Goal: Information Seeking & Learning: Learn about a topic

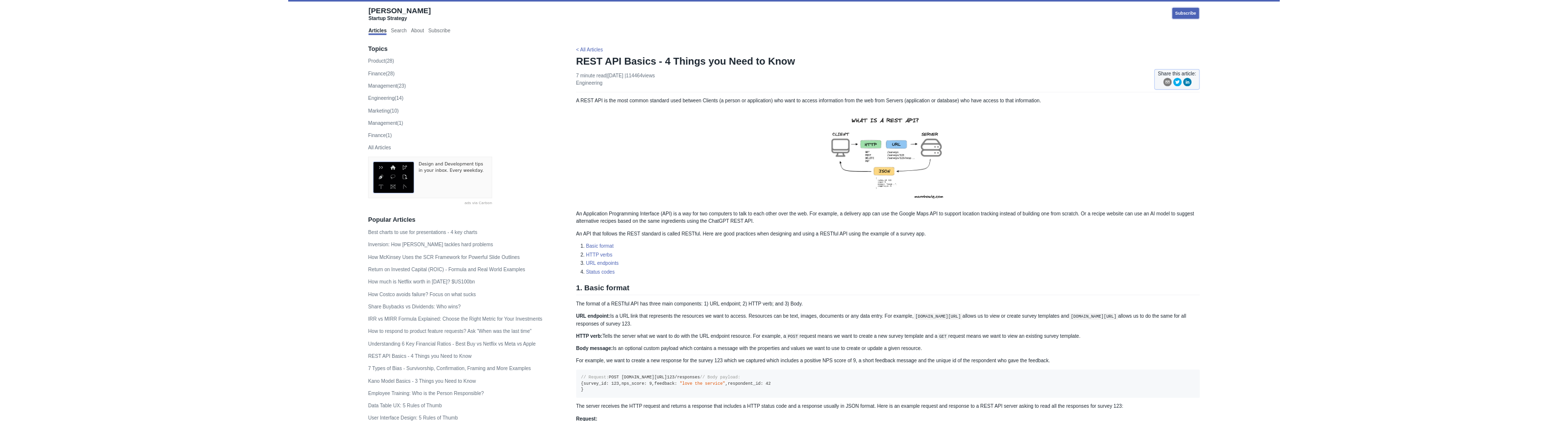
scroll to position [138, 686]
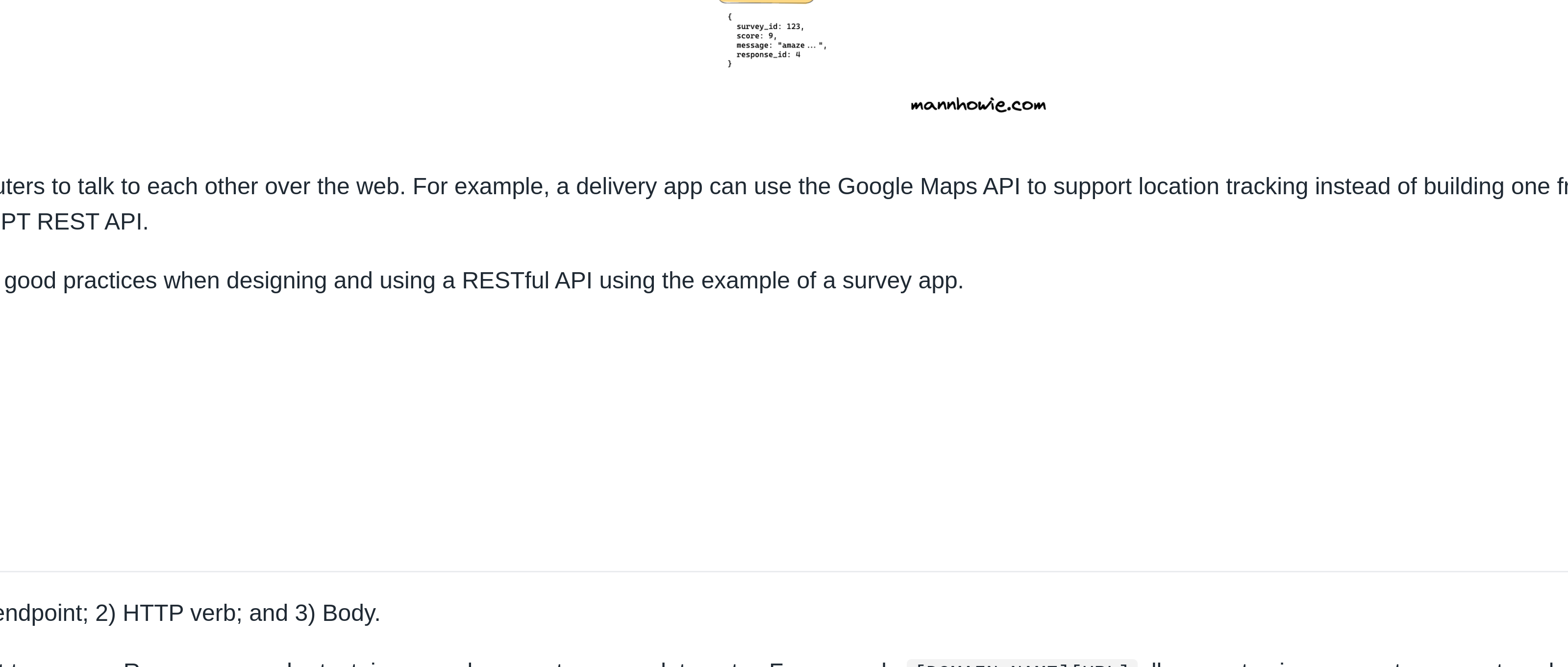
click at [841, 90] on img at bounding box center [948, 111] width 215 height 152
click at [841, 82] on img at bounding box center [948, 111] width 215 height 152
click at [841, 89] on img at bounding box center [948, 111] width 215 height 152
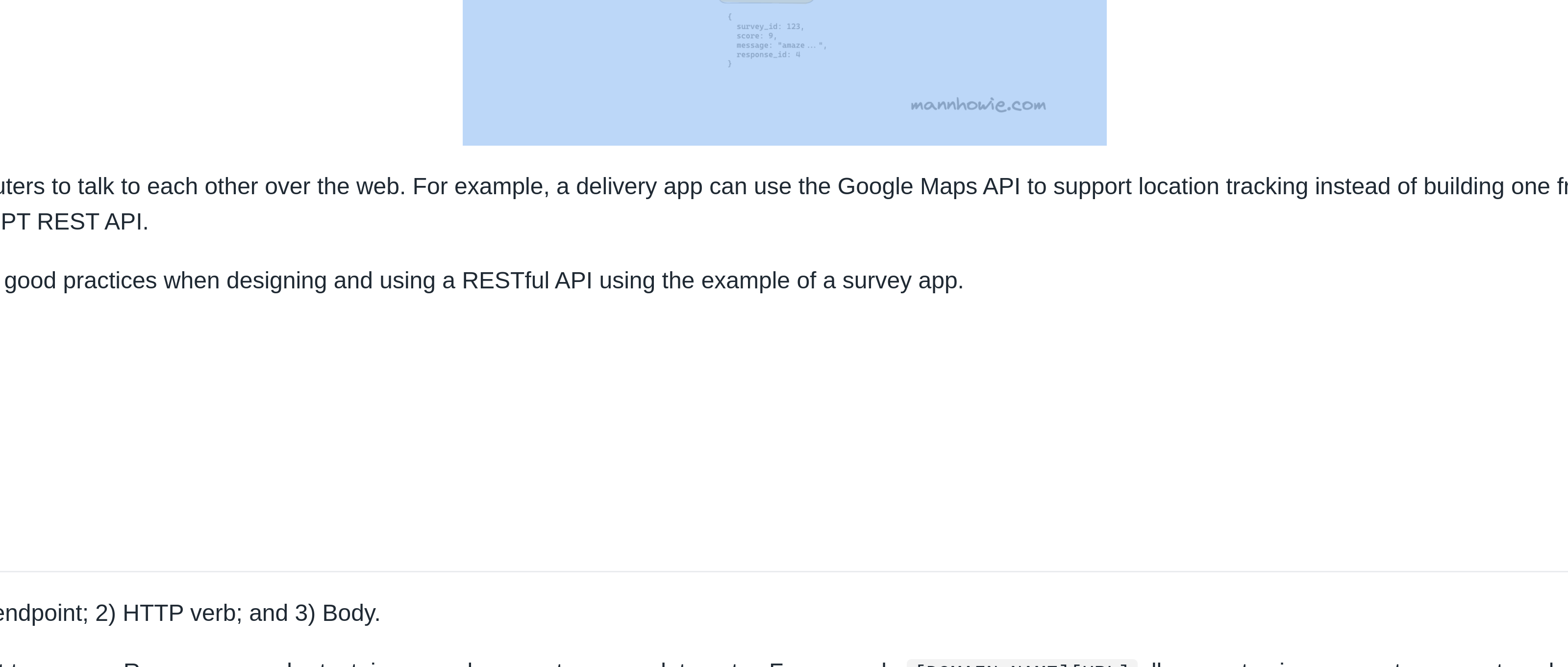
click at [841, 89] on img at bounding box center [948, 111] width 215 height 152
click at [841, 80] on img at bounding box center [948, 111] width 215 height 152
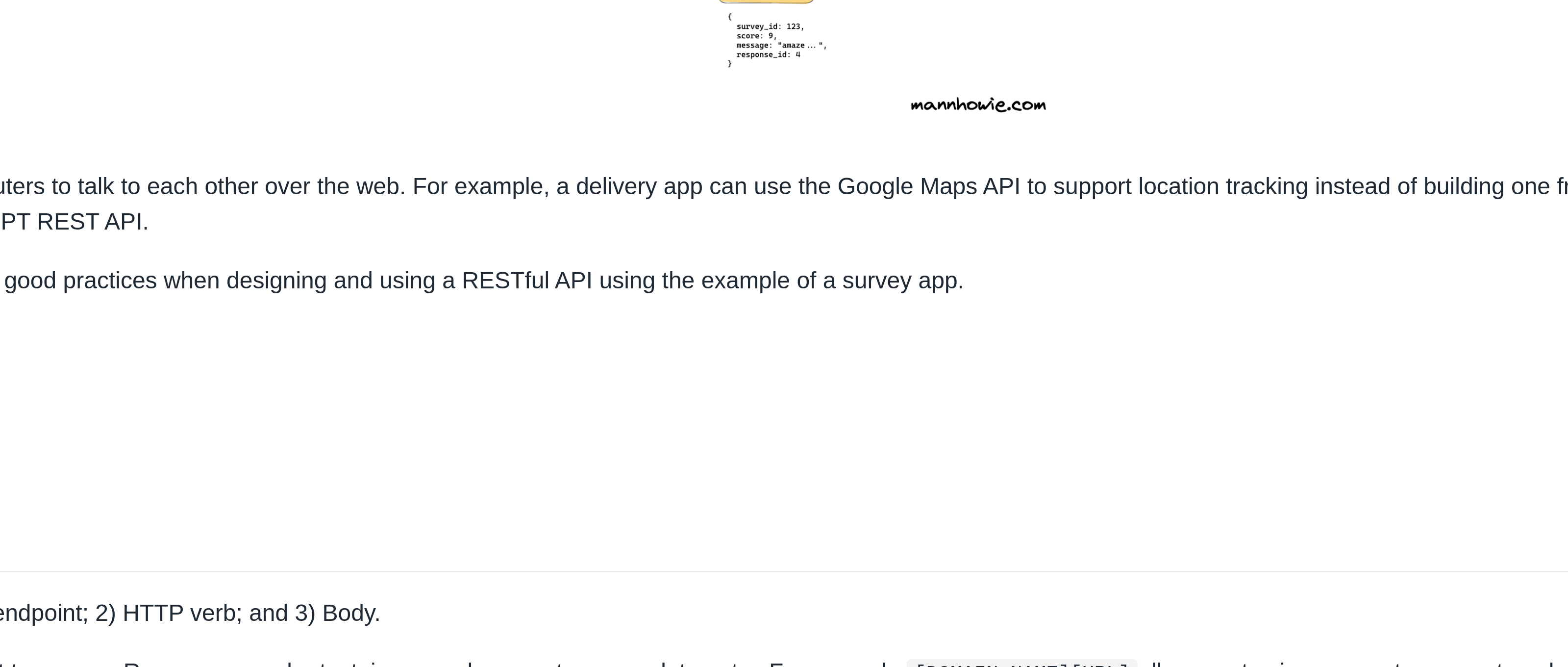
drag, startPoint x: 273, startPoint y: 92, endPoint x: 328, endPoint y: 91, distance: 55.0
click at [456, 200] on p "An Application Programming Interface (API) is a way for two computers to talk t…" at bounding box center [949, 206] width 987 height 23
drag, startPoint x: 344, startPoint y: 200, endPoint x: 312, endPoint y: 168, distance: 45.3
click at [456, 200] on p "An Application Programming Interface (API) is a way for two computers to talk t…" at bounding box center [949, 206] width 987 height 23
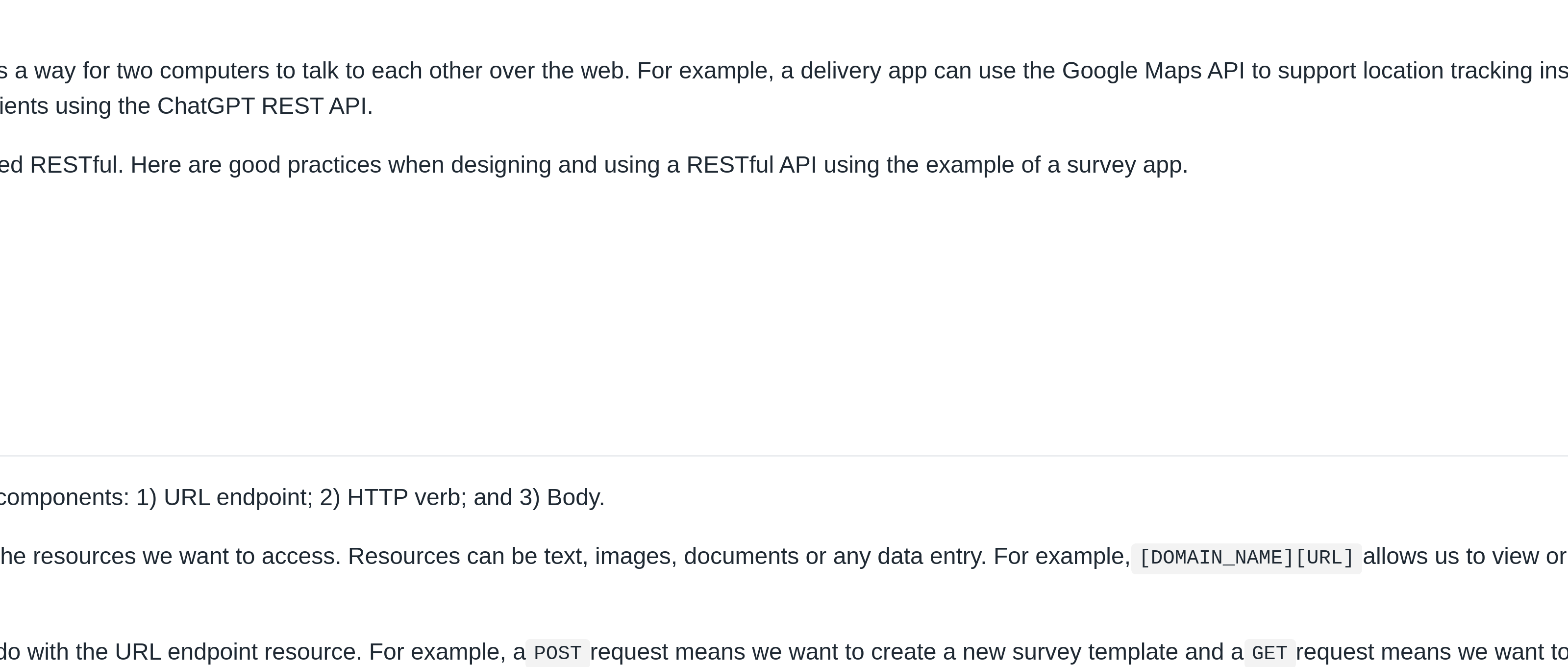
scroll to position [207, 0]
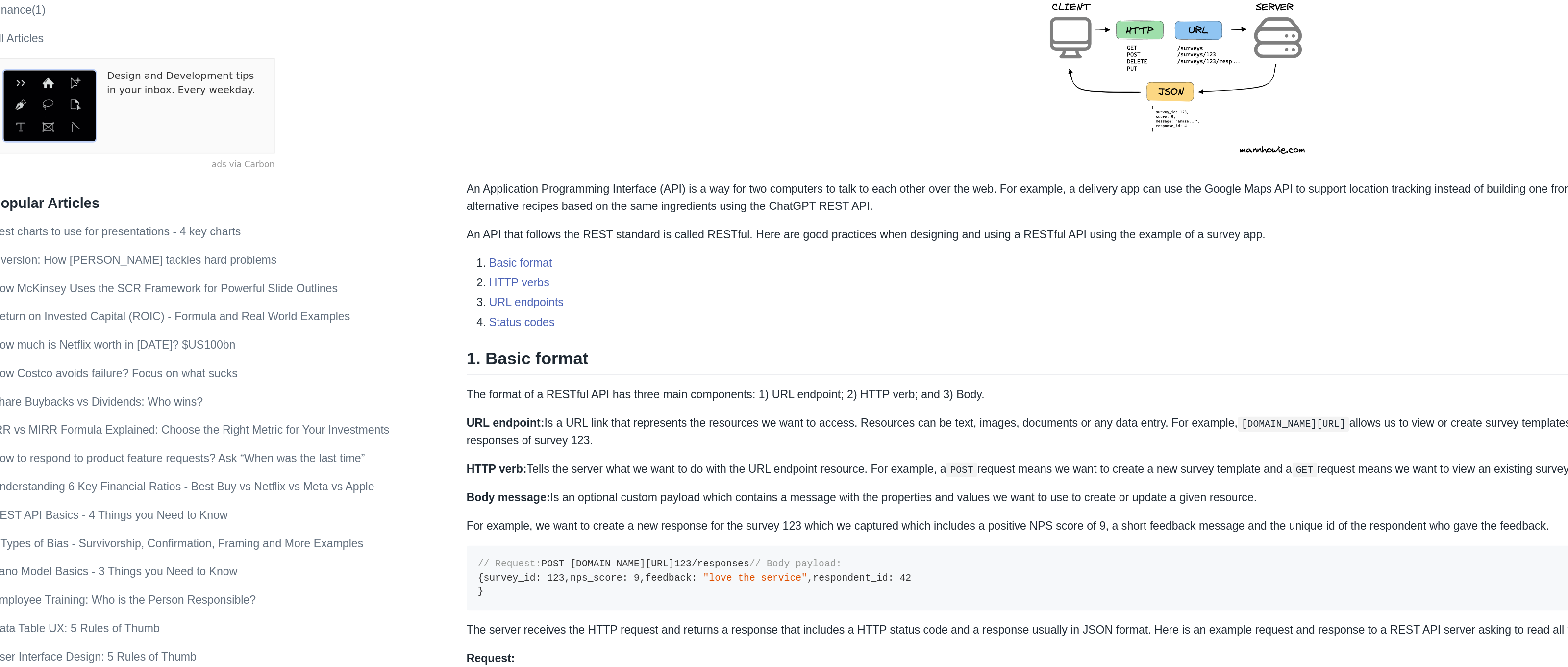
click at [530, 271] on p "The format of a RESTful API has three main components: 1) URL endpoint; 2) HTTP…" at bounding box center [949, 274] width 987 height 12
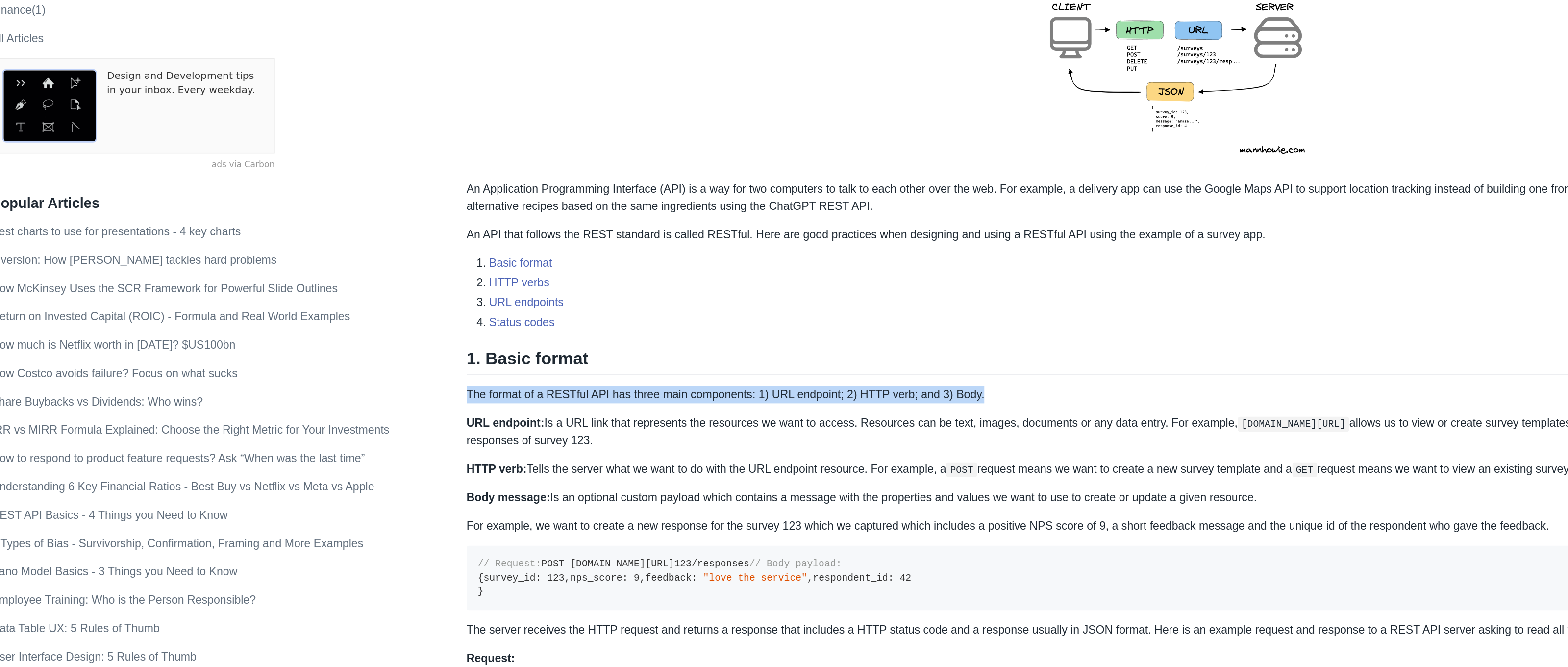
click at [530, 271] on p "The format of a RESTful API has three main components: 1) URL endpoint; 2) HTTP…" at bounding box center [949, 274] width 987 height 12
click at [548, 271] on p "The format of a RESTful API has three main components: 1) URL endpoint; 2) HTTP…" at bounding box center [949, 274] width 987 height 12
click at [547, 271] on p "The format of a RESTful API has three main components: 1) URL endpoint; 2) HTTP…" at bounding box center [949, 274] width 987 height 12
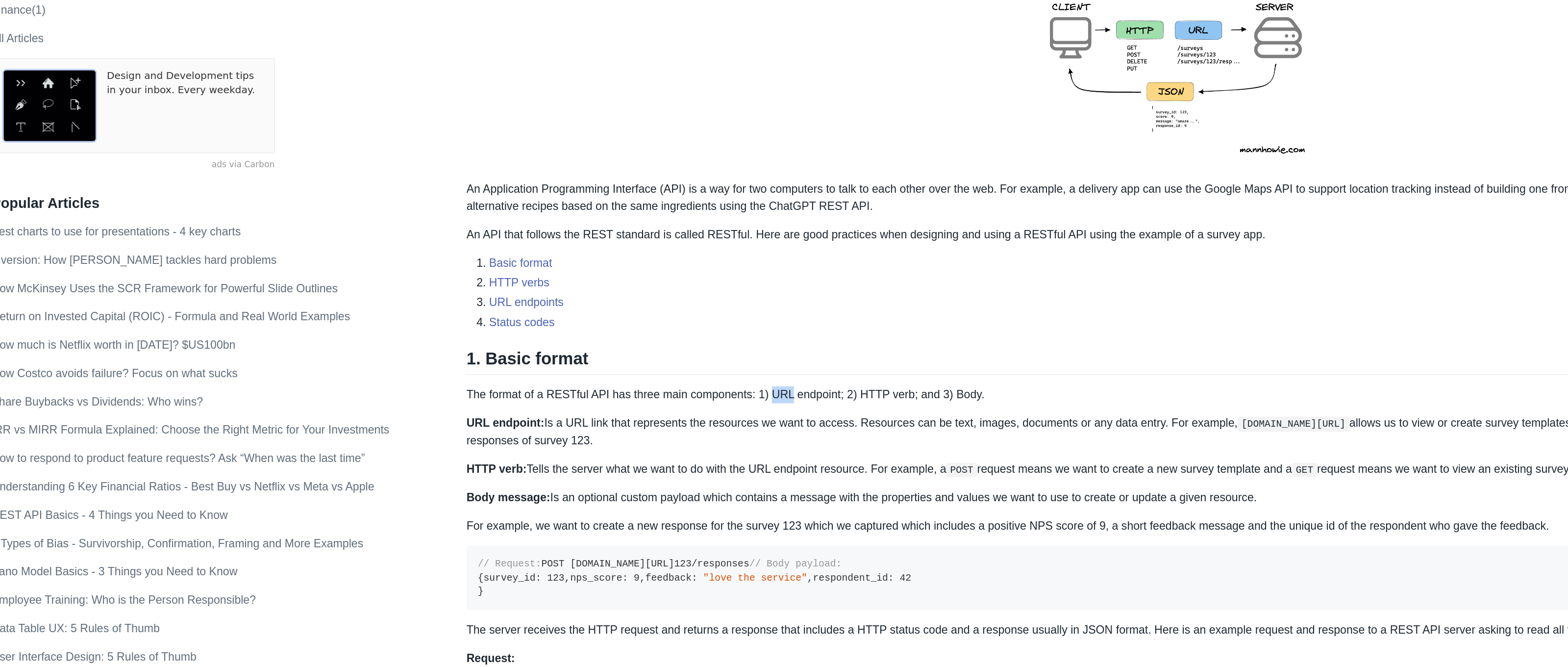
click at [547, 271] on p "The format of a RESTful API has three main components: 1) URL endpoint; 2) HTTP…" at bounding box center [949, 274] width 987 height 12
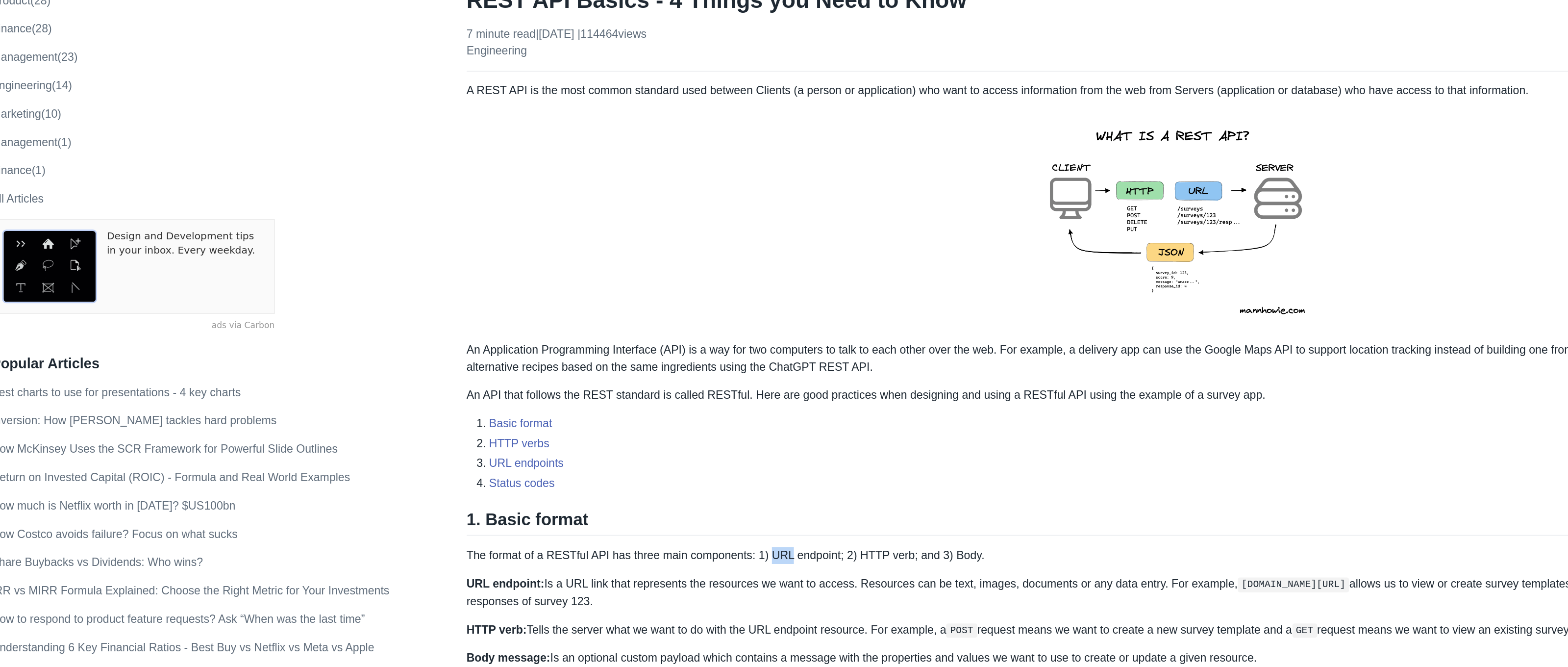
scroll to position [97, 0]
drag, startPoint x: 598, startPoint y: 387, endPoint x: 640, endPoint y: 388, distance: 42.0
click at [633, 388] on p "The format of a RESTful API has three main components: 1) URL endpoint; 2) HTTP…" at bounding box center [949, 384] width 987 height 12
click at [672, 386] on p "The format of a RESTful API has three main components: 1) URL endpoint; 2) HTTP…" at bounding box center [949, 384] width 987 height 12
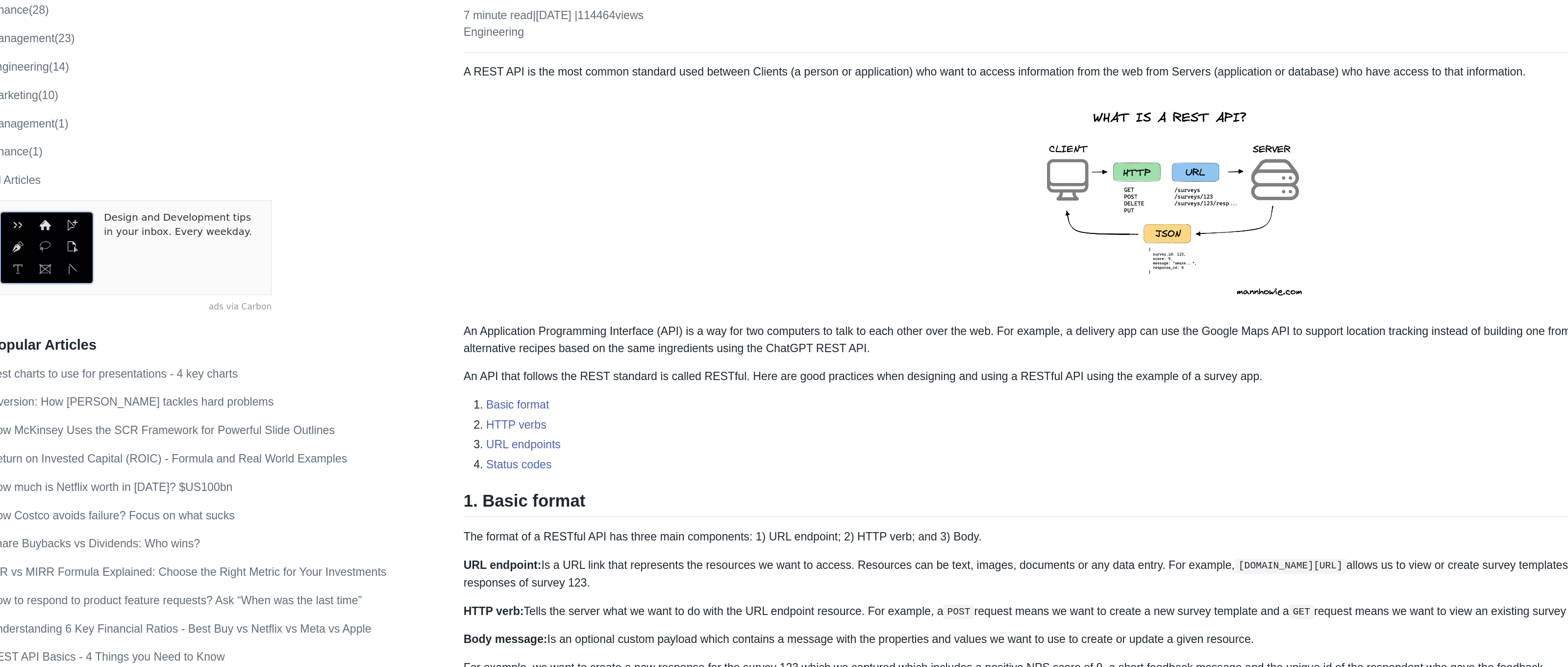
click at [456, 449] on p "Body message: Is an optional custom payload which contains a message with the p…" at bounding box center [949, 455] width 987 height 12
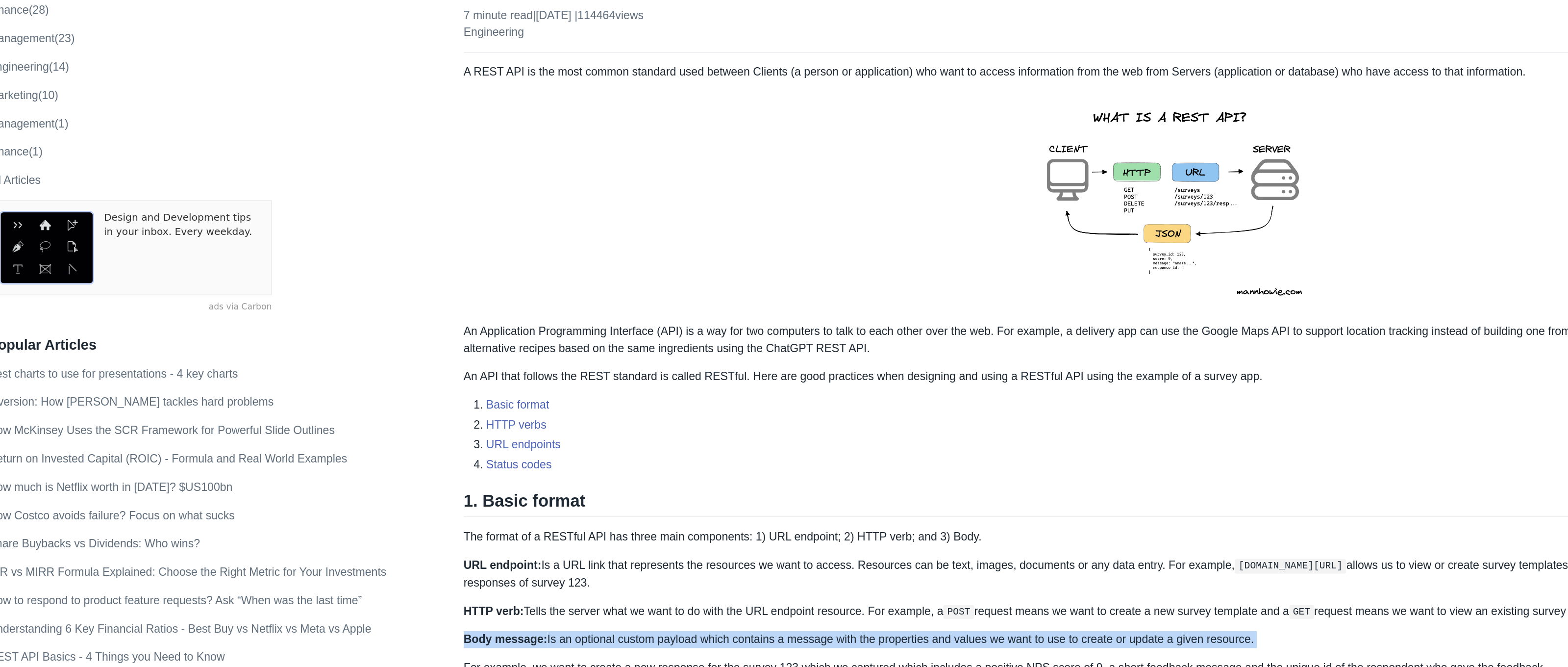
click at [456, 449] on p "Body message: Is an optional custom payload which contains a message with the p…" at bounding box center [949, 455] width 987 height 12
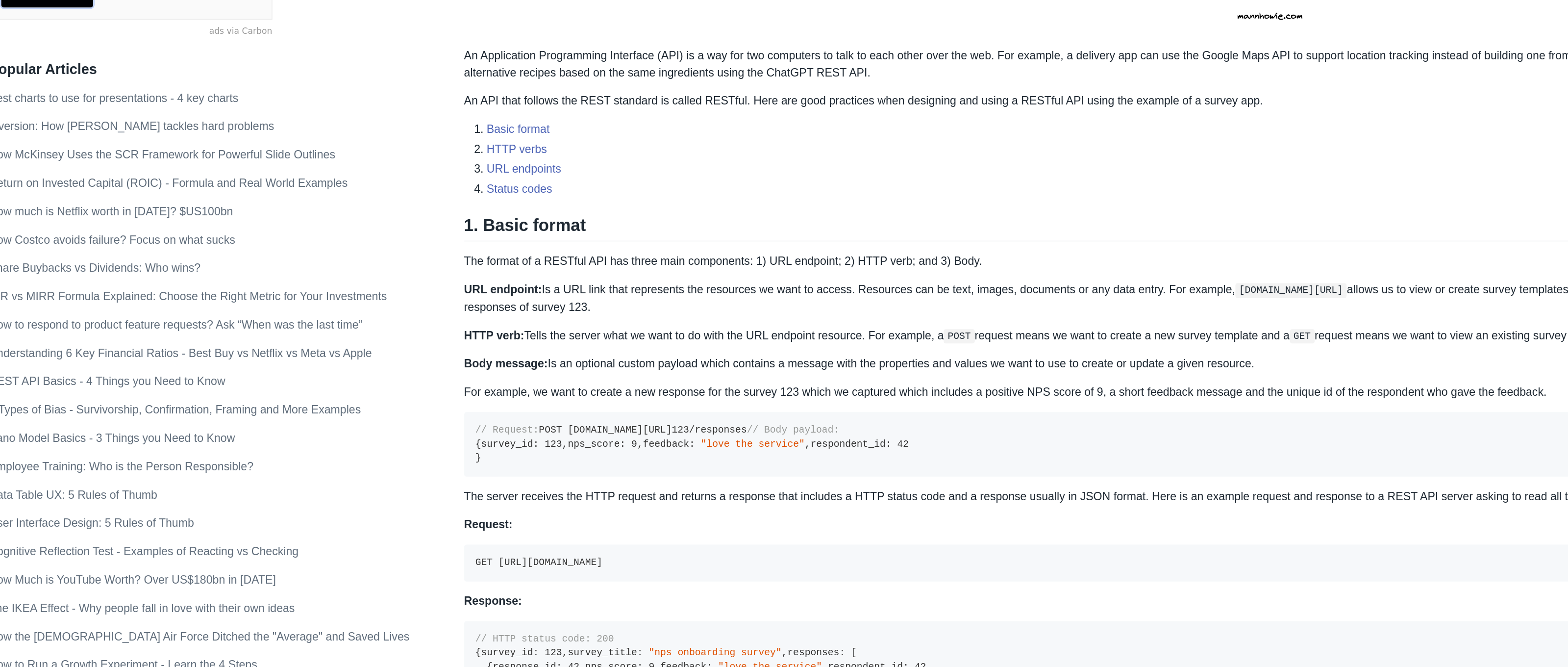
click at [463, 498] on code "// Request: POST [DOMAIN_NAME][URL] 123 /responses // Body payload: { survey_id…" at bounding box center [613, 511] width 300 height 27
drag, startPoint x: 342, startPoint y: 307, endPoint x: 333, endPoint y: 306, distance: 9.1
click at [463, 498] on code "// Request: POST [DOMAIN_NAME][URL] 123 /responses // Body payload: { survey_id…" at bounding box center [613, 511] width 300 height 27
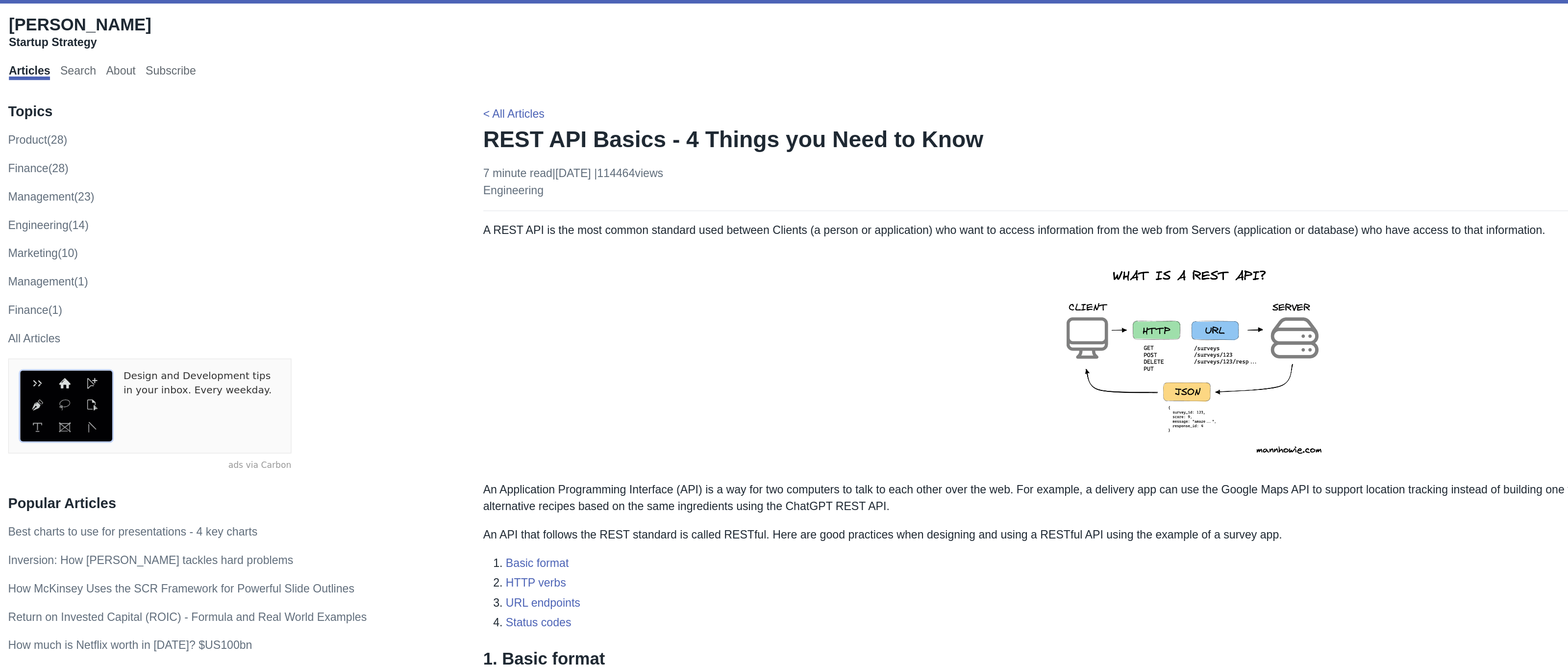
scroll to position [0, 0]
drag, startPoint x: 590, startPoint y: 10, endPoint x: 587, endPoint y: 5, distance: 5.8
click at [590, 10] on div "Subscribe" at bounding box center [1002, 20] width 876 height 20
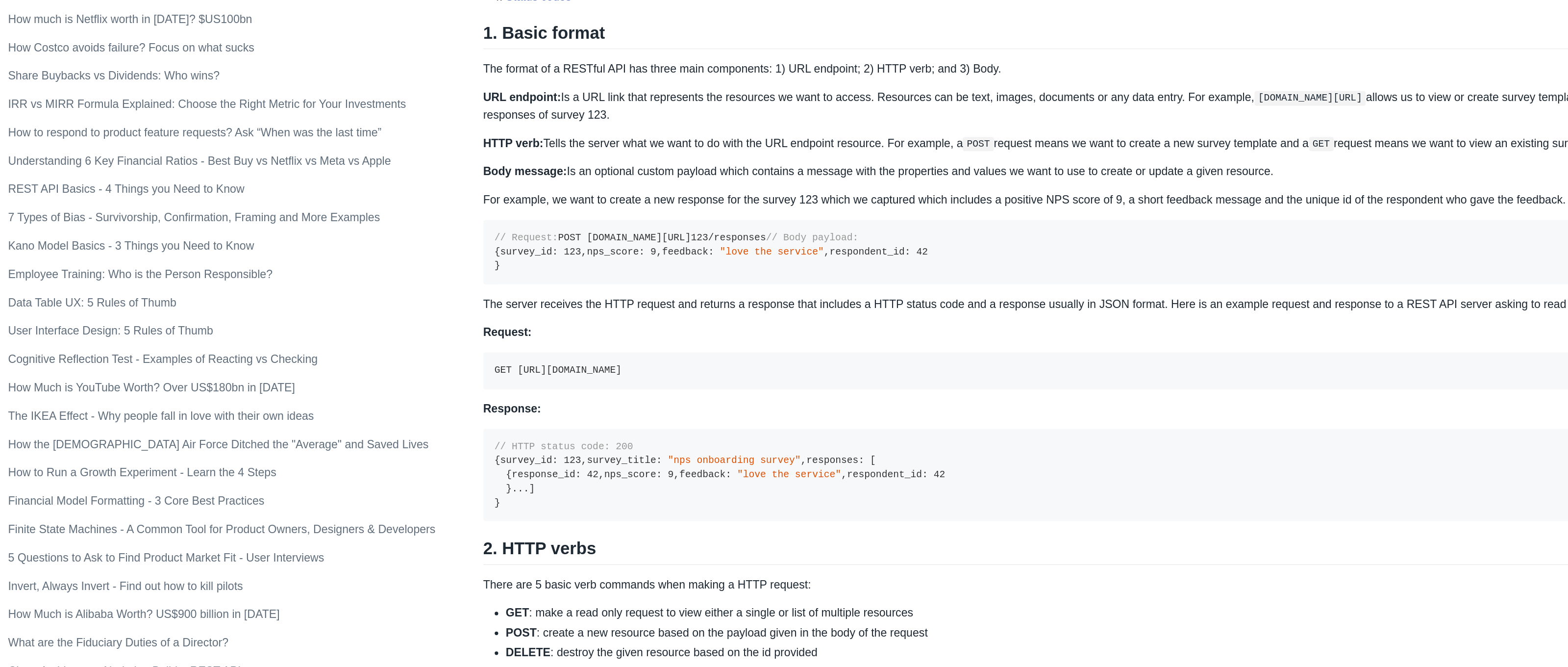
scroll to position [335, 0]
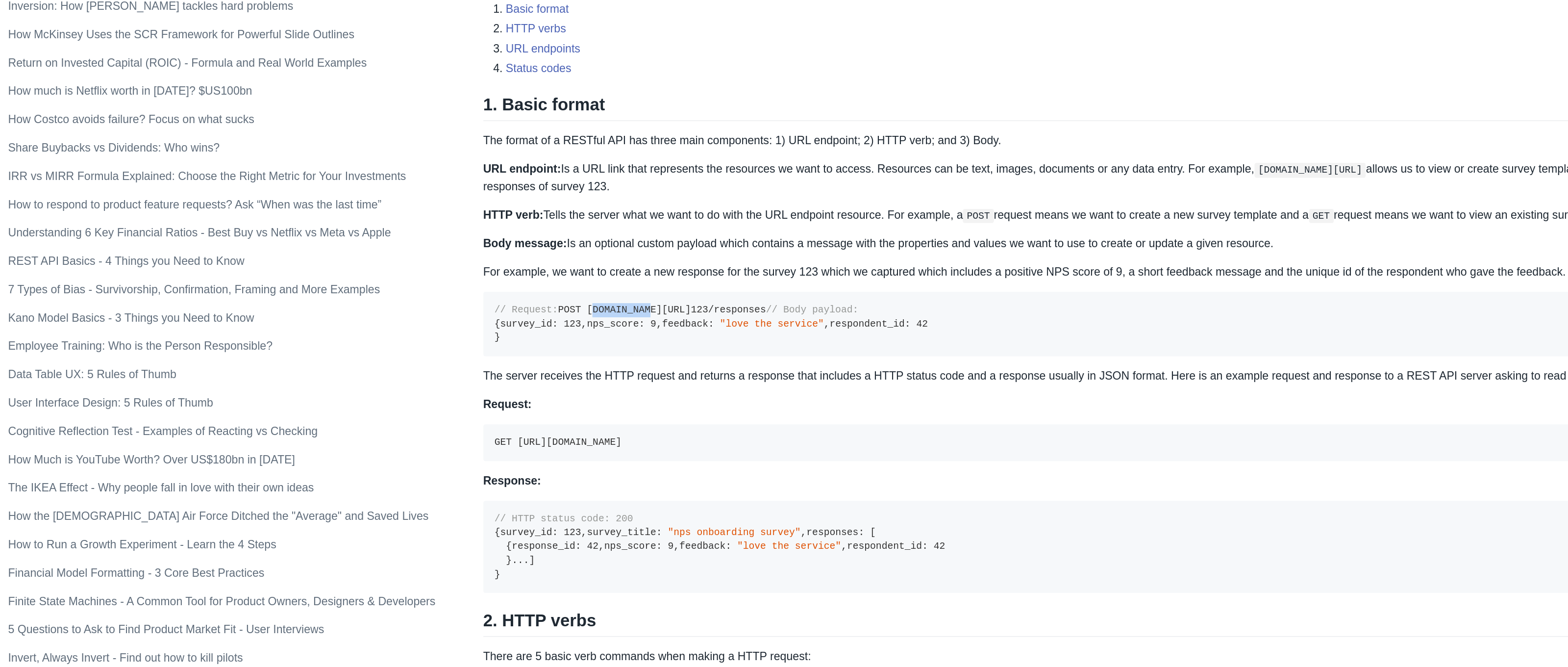
drag, startPoint x: 364, startPoint y: 222, endPoint x: 404, endPoint y: 225, distance: 40.1
click at [463, 259] on code "// Request: POST [DOMAIN_NAME][URL] 123 /responses // Body payload: { survey_id…" at bounding box center [613, 272] width 300 height 27
drag, startPoint x: 421, startPoint y: 225, endPoint x: 507, endPoint y: 222, distance: 86.1
click at [507, 250] on pre "// Request: POST [DOMAIN_NAME][URL] 123 /responses // Body payload: { survey_id…" at bounding box center [949, 271] width 987 height 44
click at [463, 259] on code "// Request: POST [DOMAIN_NAME][URL] 123 /responses // Body payload: { survey_id…" at bounding box center [613, 272] width 300 height 27
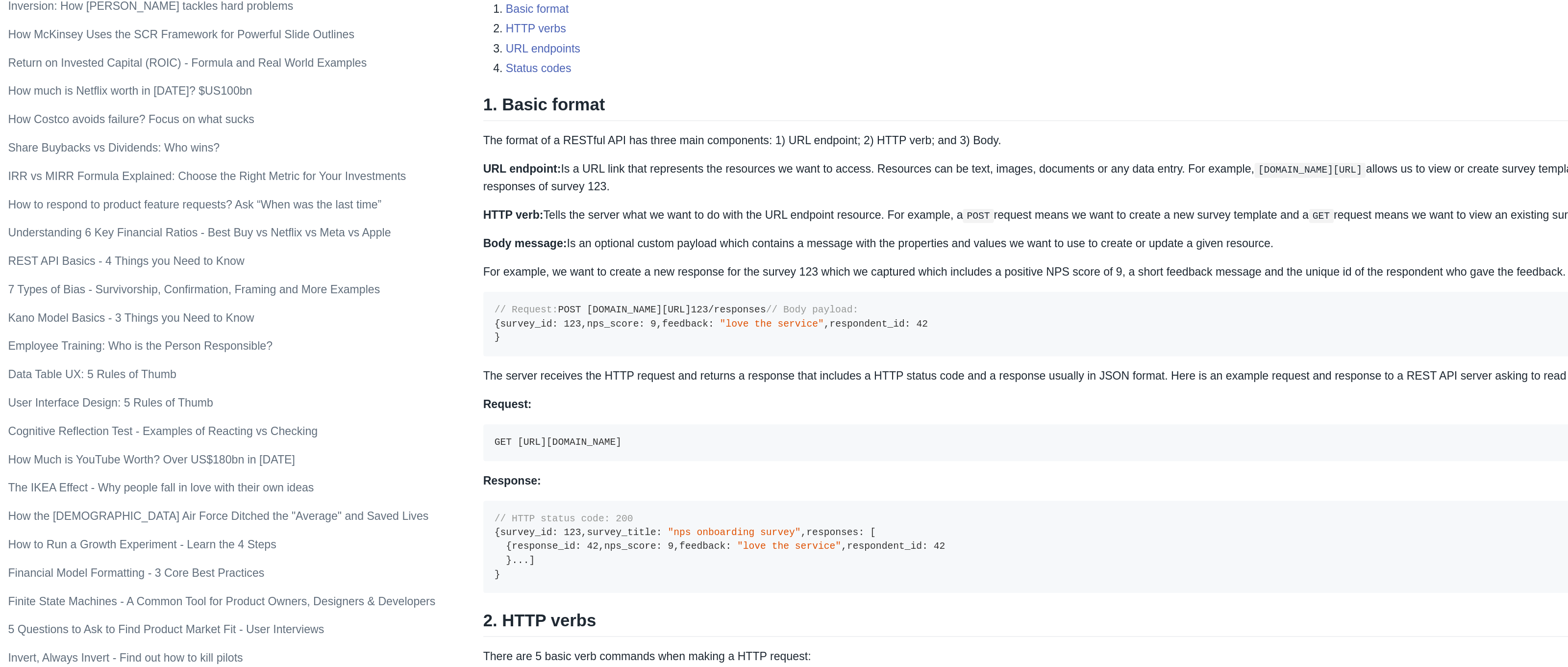
click at [463, 259] on code "// Request: POST [DOMAIN_NAME][URL] 123 /responses // Body payload: { survey_id…" at bounding box center [613, 272] width 300 height 27
drag, startPoint x: 420, startPoint y: 222, endPoint x: 433, endPoint y: 227, distance: 13.9
click at [463, 259] on code "// Request: POST [DOMAIN_NAME][URL] 123 /responses // Body payload: { survey_id…" at bounding box center [613, 272] width 300 height 27
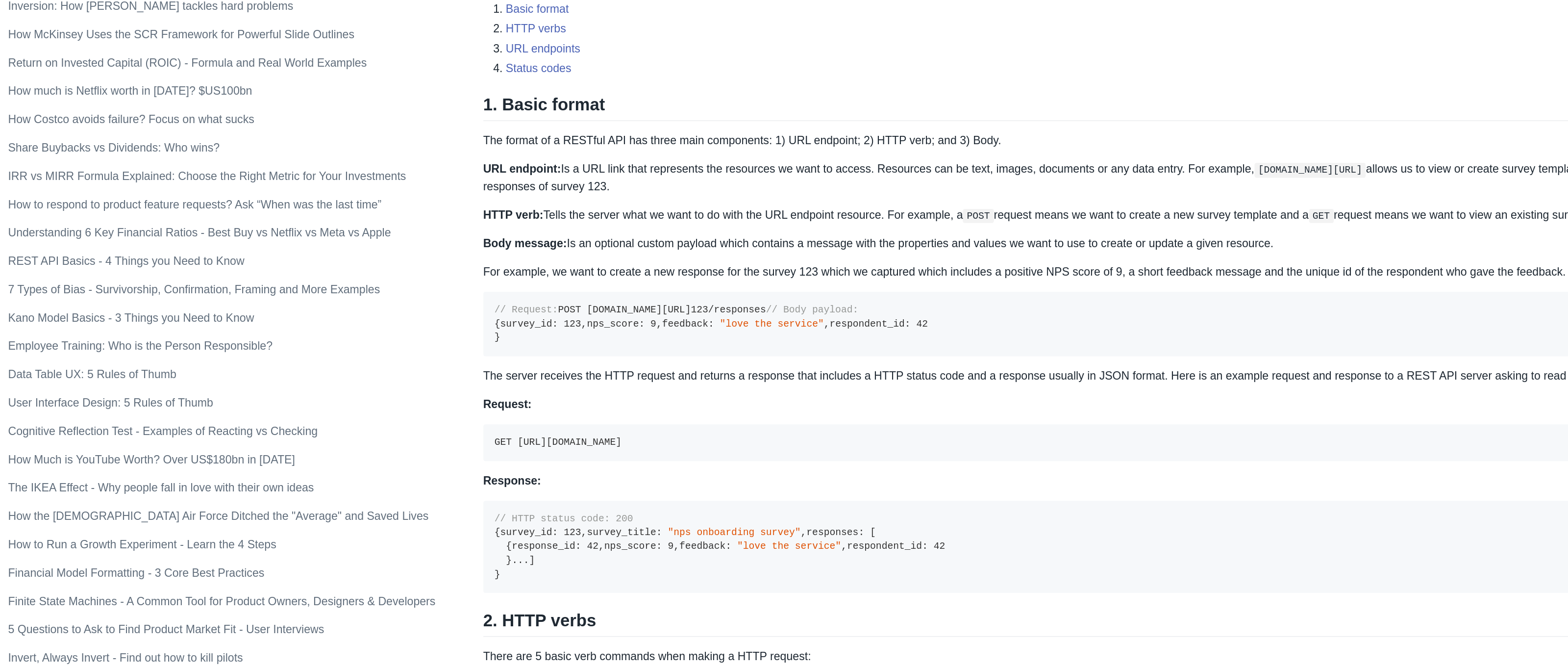
click at [463, 259] on code "// Request: POST [DOMAIN_NAME][URL] 123 /responses // Body payload: { survey_id…" at bounding box center [613, 272] width 300 height 27
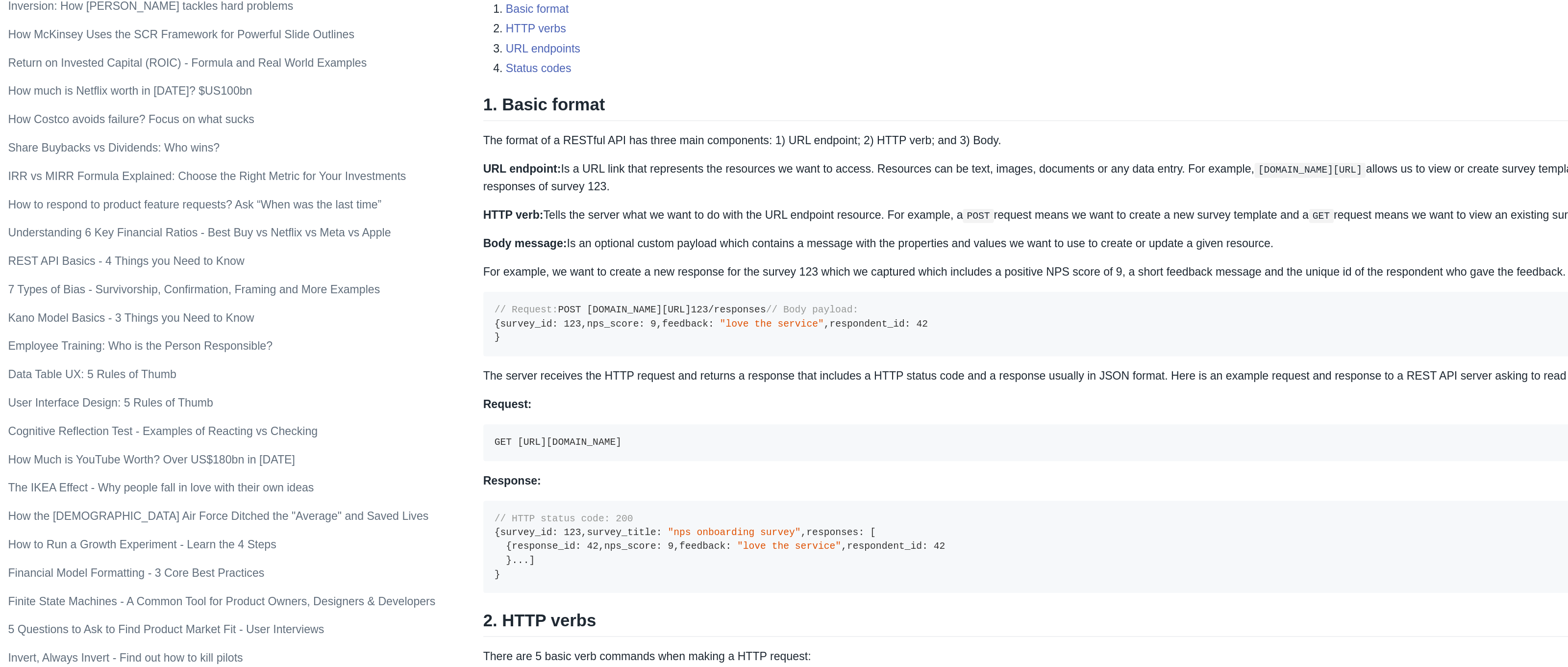
click at [463, 259] on code "// Request: POST [DOMAIN_NAME][URL] 123 /responses // Body payload: { survey_id…" at bounding box center [613, 272] width 300 height 27
click at [456, 161] on strong "URL endpoint:" at bounding box center [482, 165] width 54 height 9
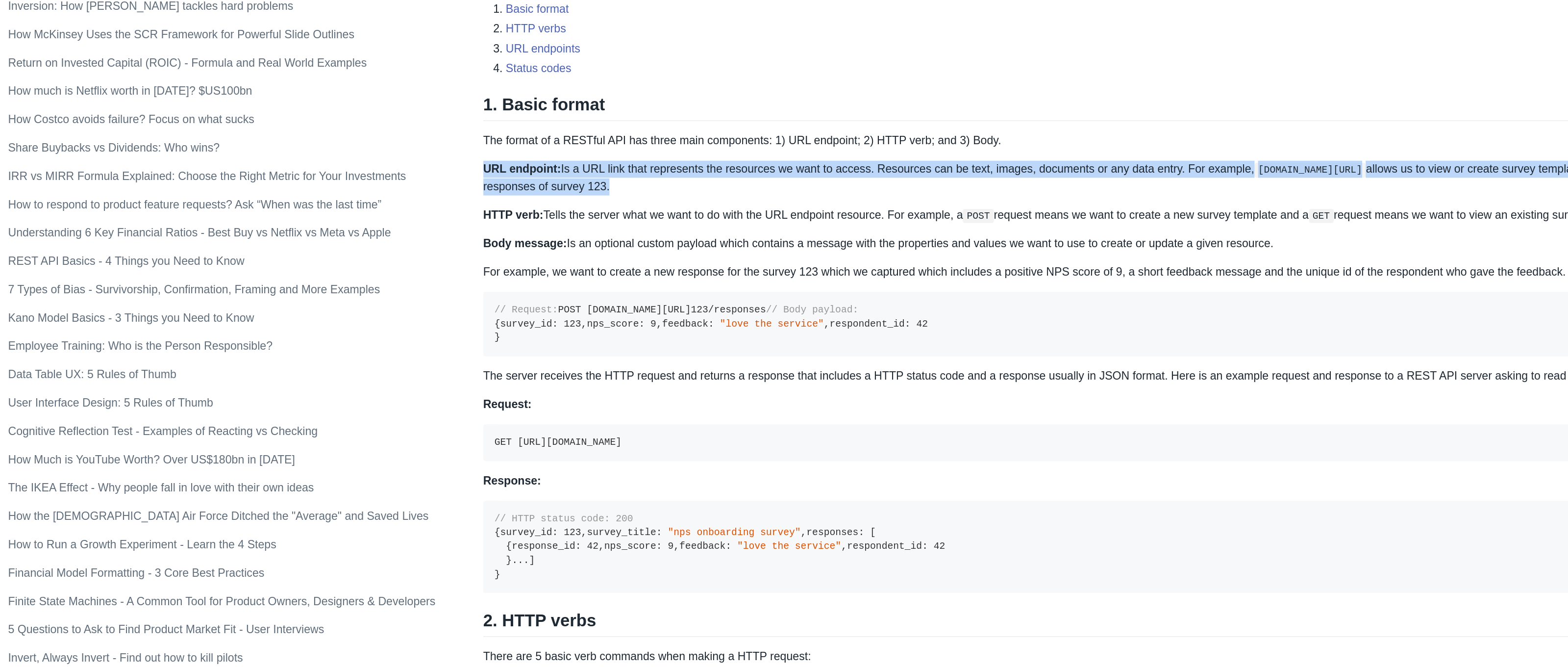
click at [456, 161] on strong "URL endpoint:" at bounding box center [482, 165] width 54 height 9
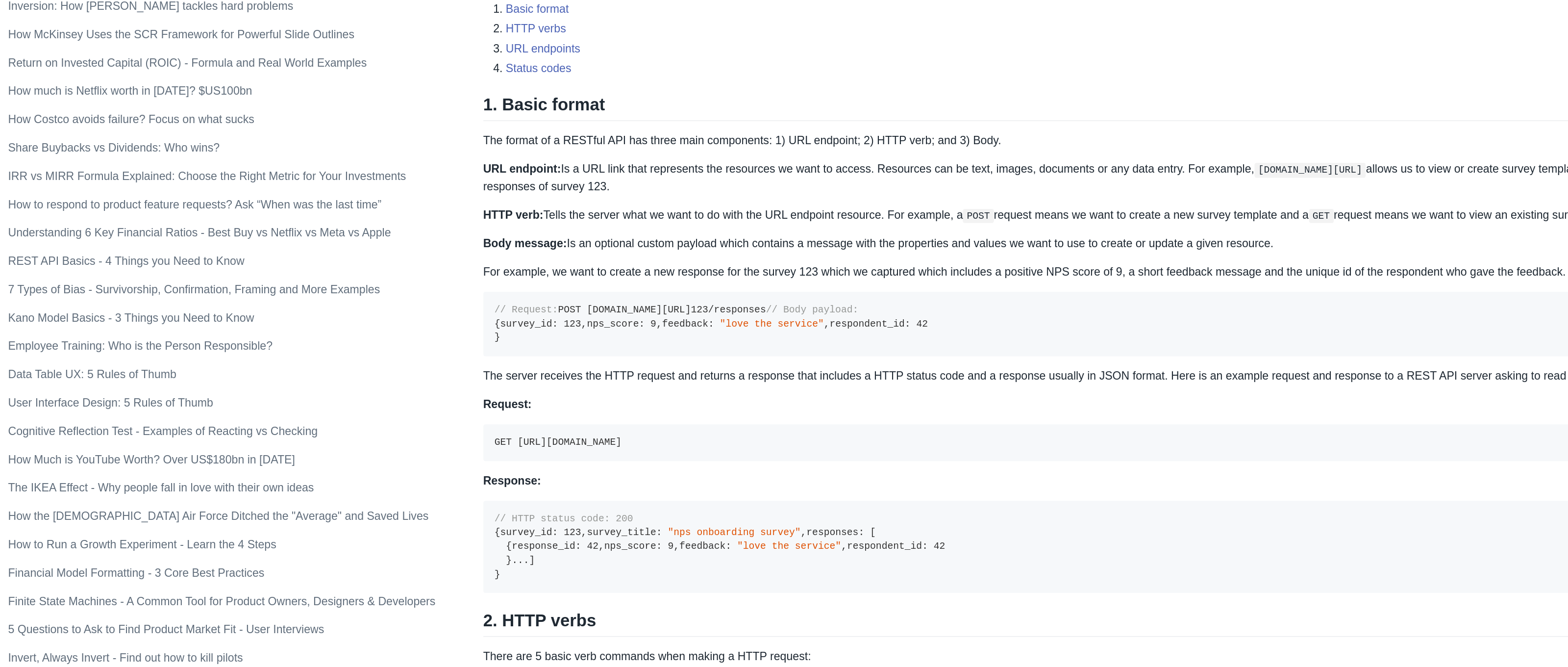
click at [456, 193] on strong "HTTP verb:" at bounding box center [476, 197] width 41 height 9
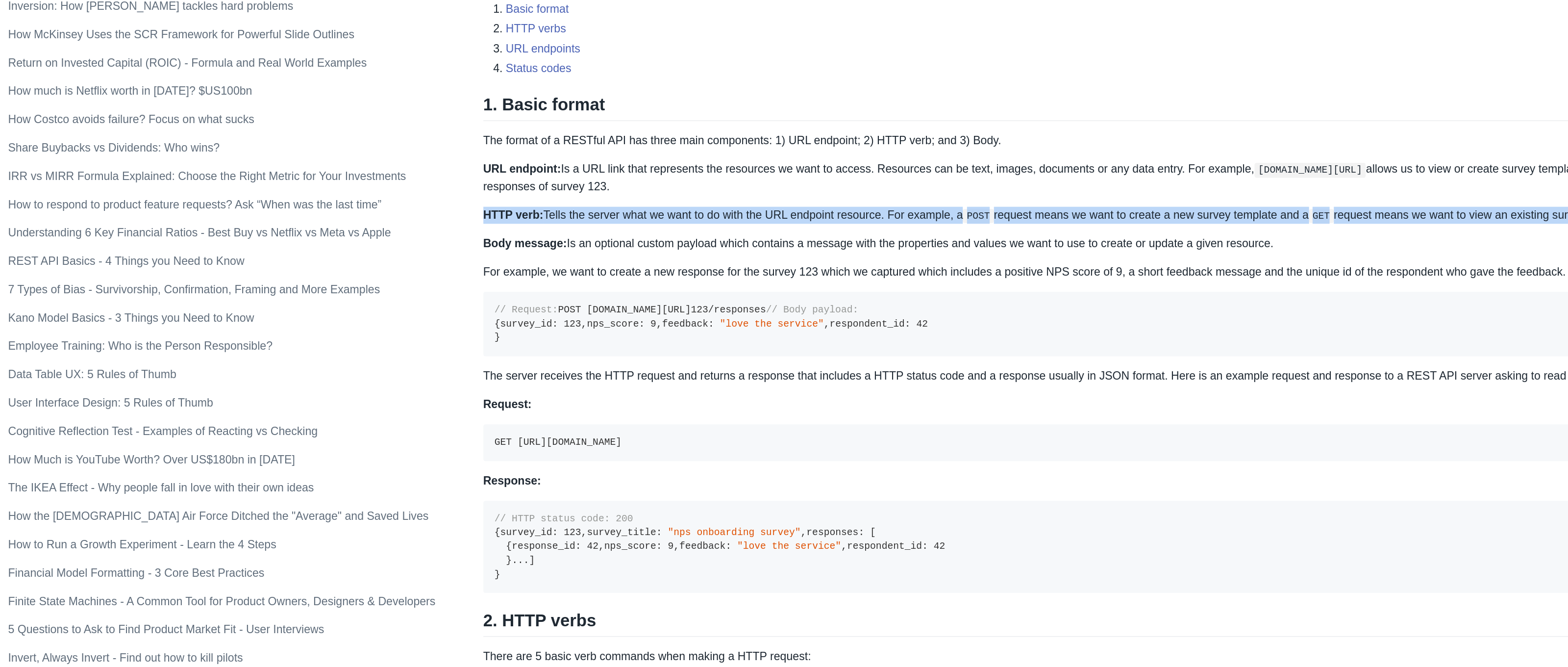
drag, startPoint x: 364, startPoint y: 147, endPoint x: 366, endPoint y: 164, distance: 17.1
click at [456, 193] on strong "HTTP verb:" at bounding box center [476, 197] width 41 height 9
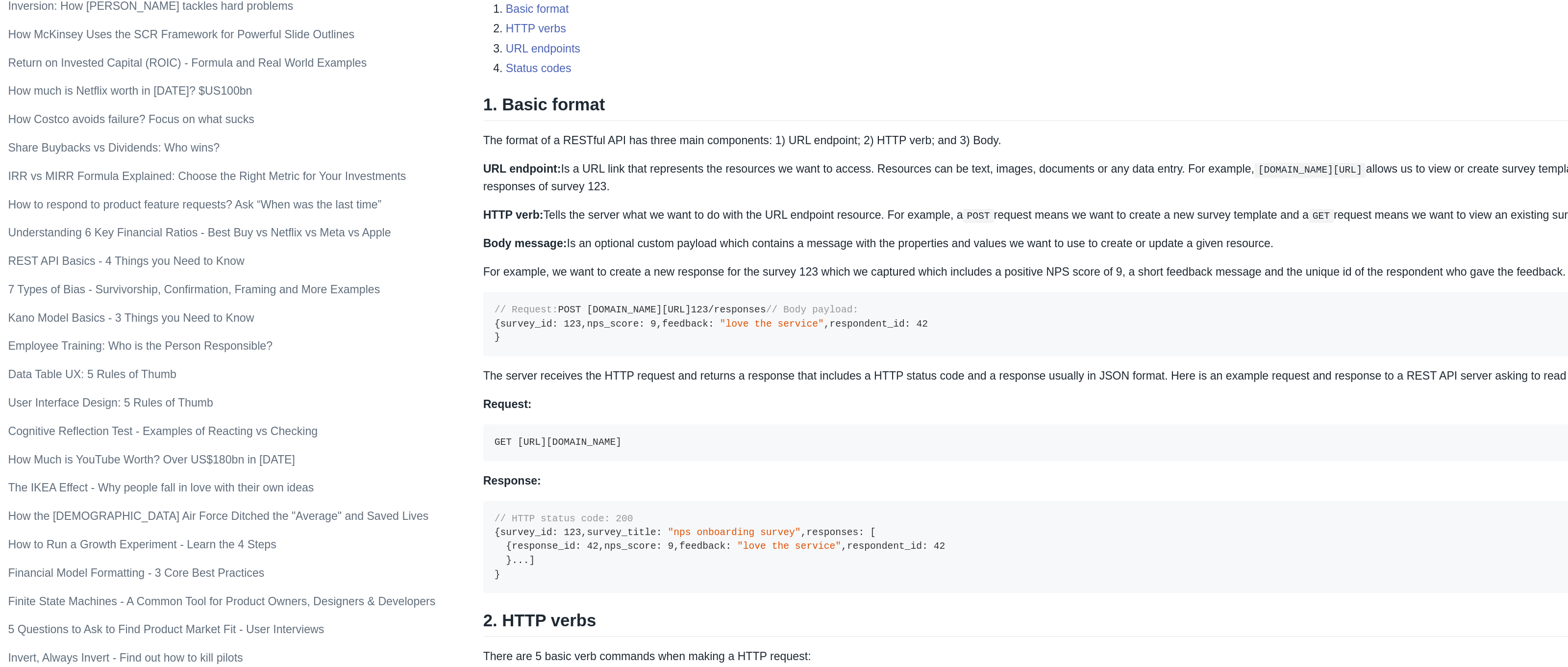
click at [456, 212] on strong "Body message:" at bounding box center [484, 216] width 58 height 9
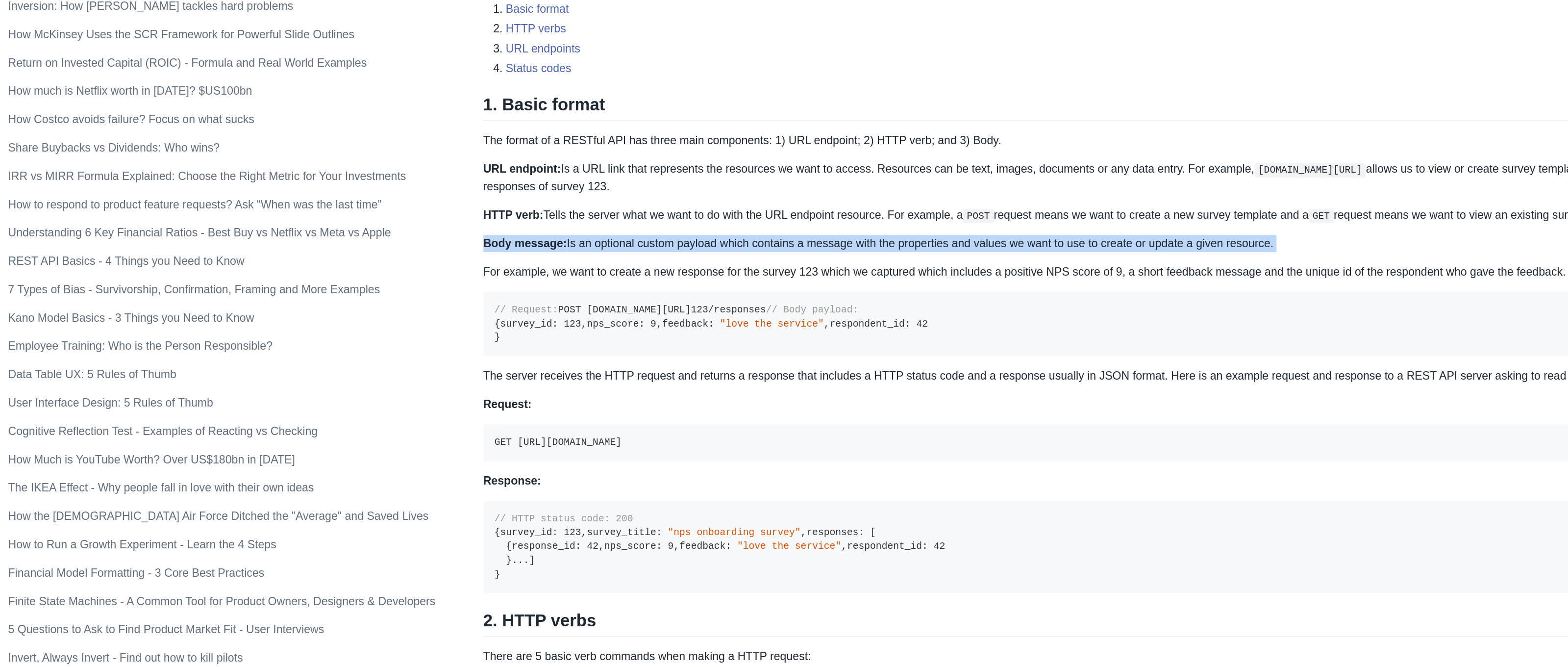
click at [456, 212] on strong "Body message:" at bounding box center [484, 216] width 58 height 9
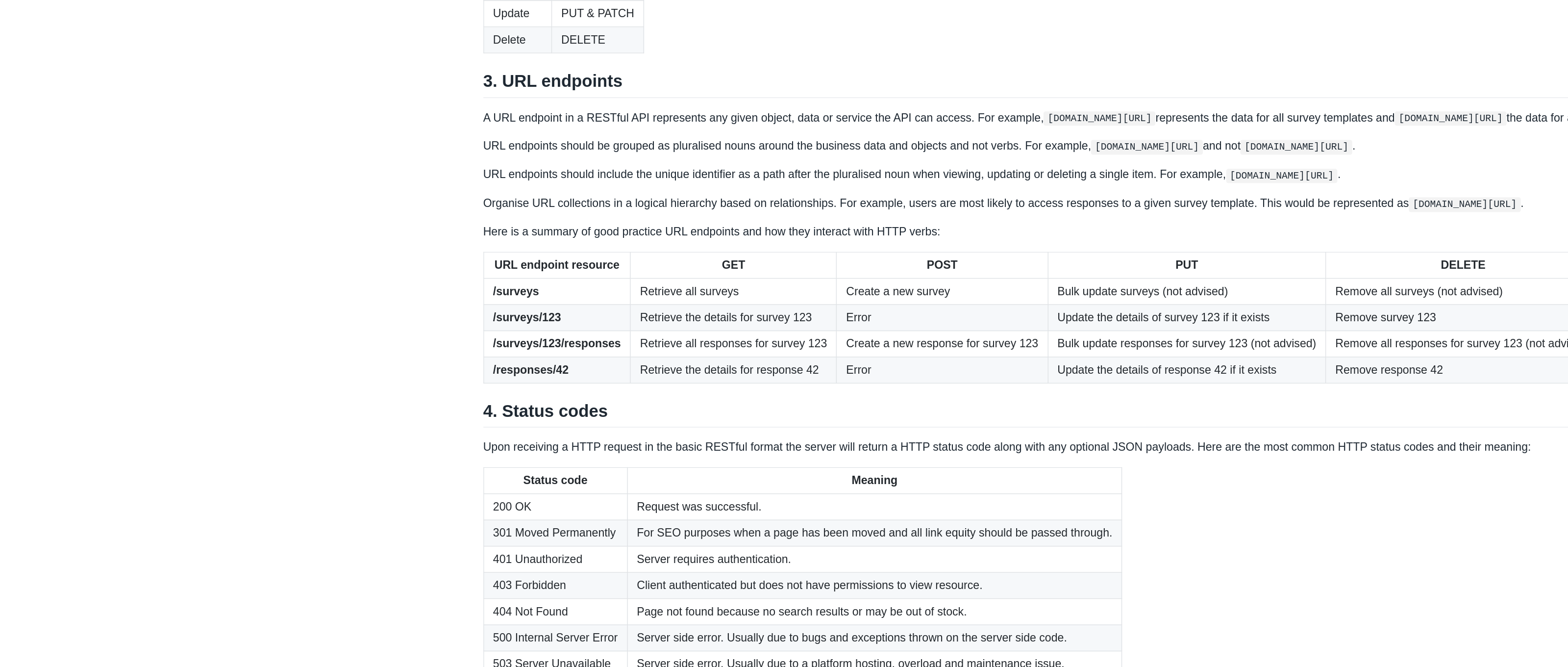
scroll to position [805, 0]
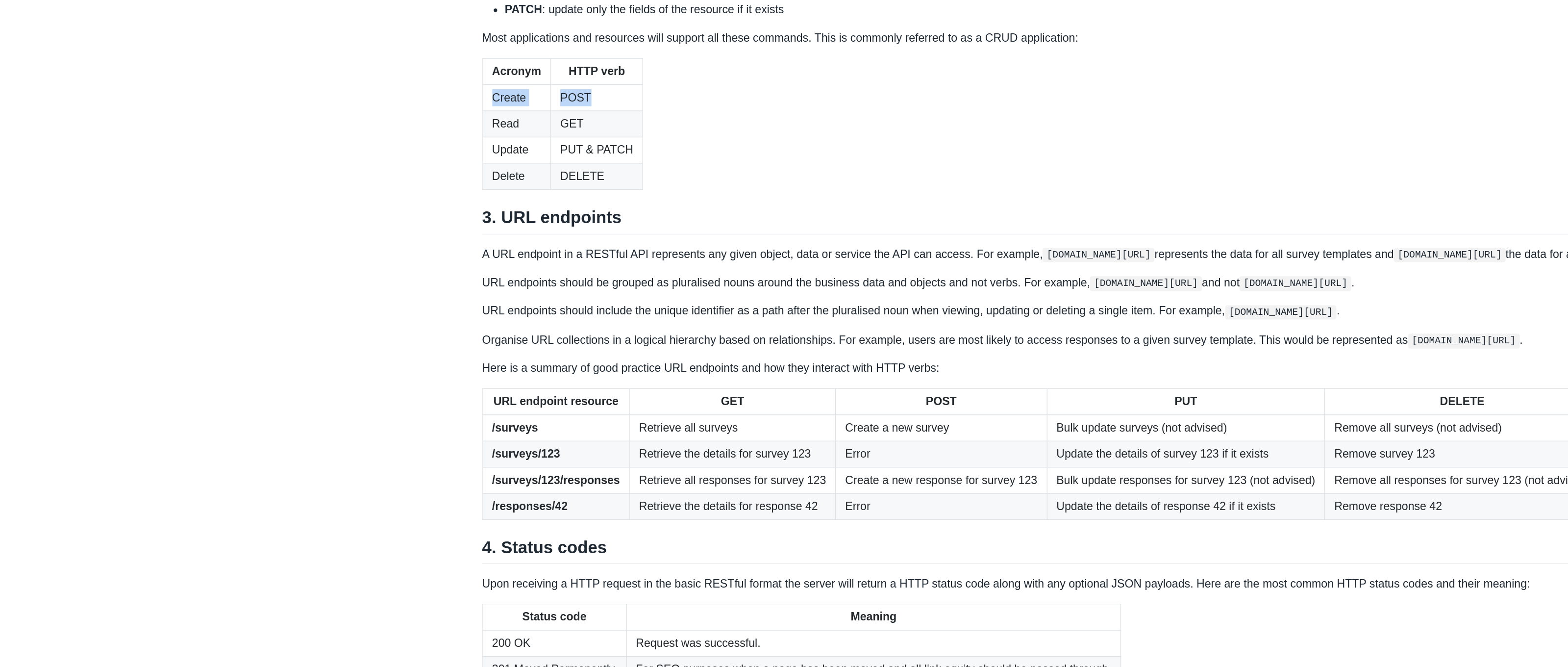
drag, startPoint x: 340, startPoint y: 212, endPoint x: 420, endPoint y: 214, distance: 80.0
click at [456, 177] on tr "Create POST" at bounding box center [511, 168] width 111 height 18
drag, startPoint x: 339, startPoint y: 232, endPoint x: 415, endPoint y: 230, distance: 76.0
click at [456, 195] on tr "Read GET" at bounding box center [511, 186] width 111 height 18
drag, startPoint x: 343, startPoint y: 247, endPoint x: 442, endPoint y: 250, distance: 99.0
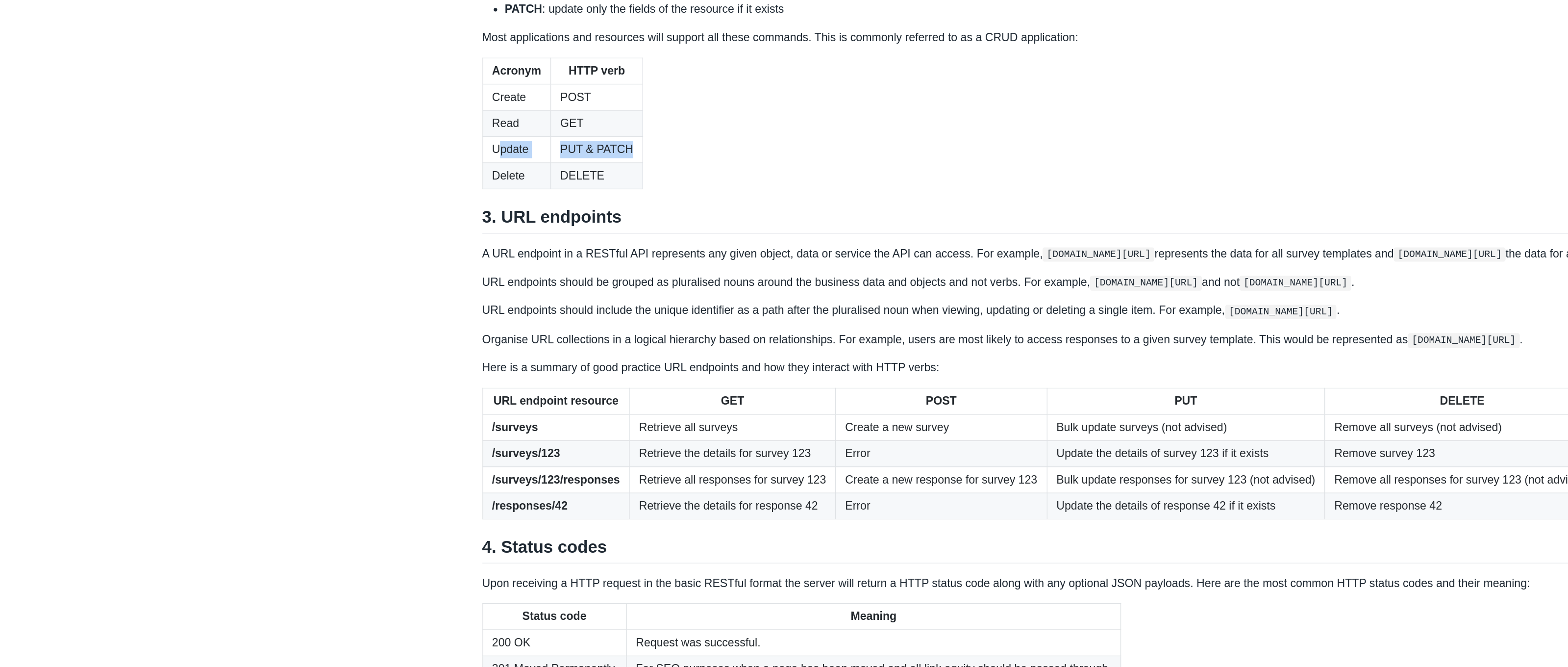
click at [456, 213] on tr "Update PUT & PATCH" at bounding box center [511, 204] width 111 height 18
drag, startPoint x: 342, startPoint y: 268, endPoint x: 420, endPoint y: 270, distance: 78.0
click at [456, 232] on tr "Delete DELETE" at bounding box center [511, 222] width 111 height 18
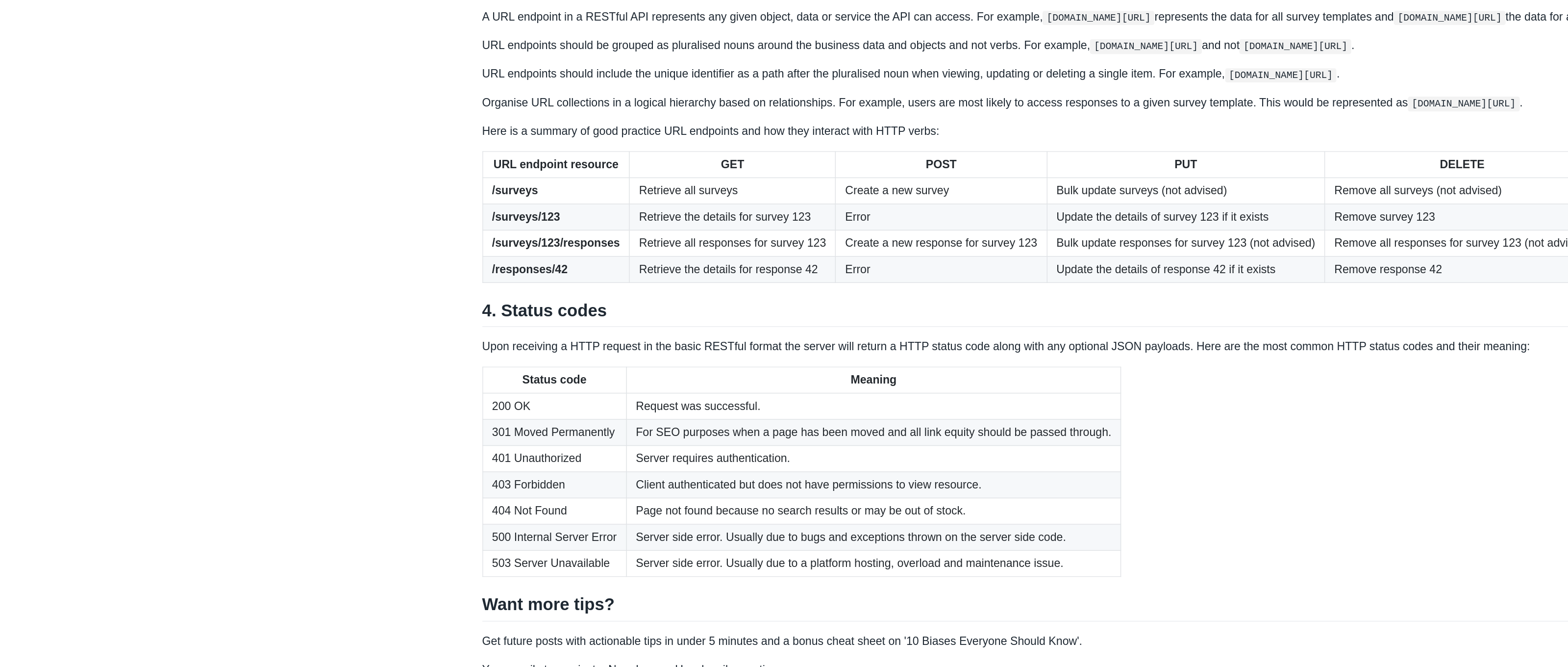
scroll to position [889, 0]
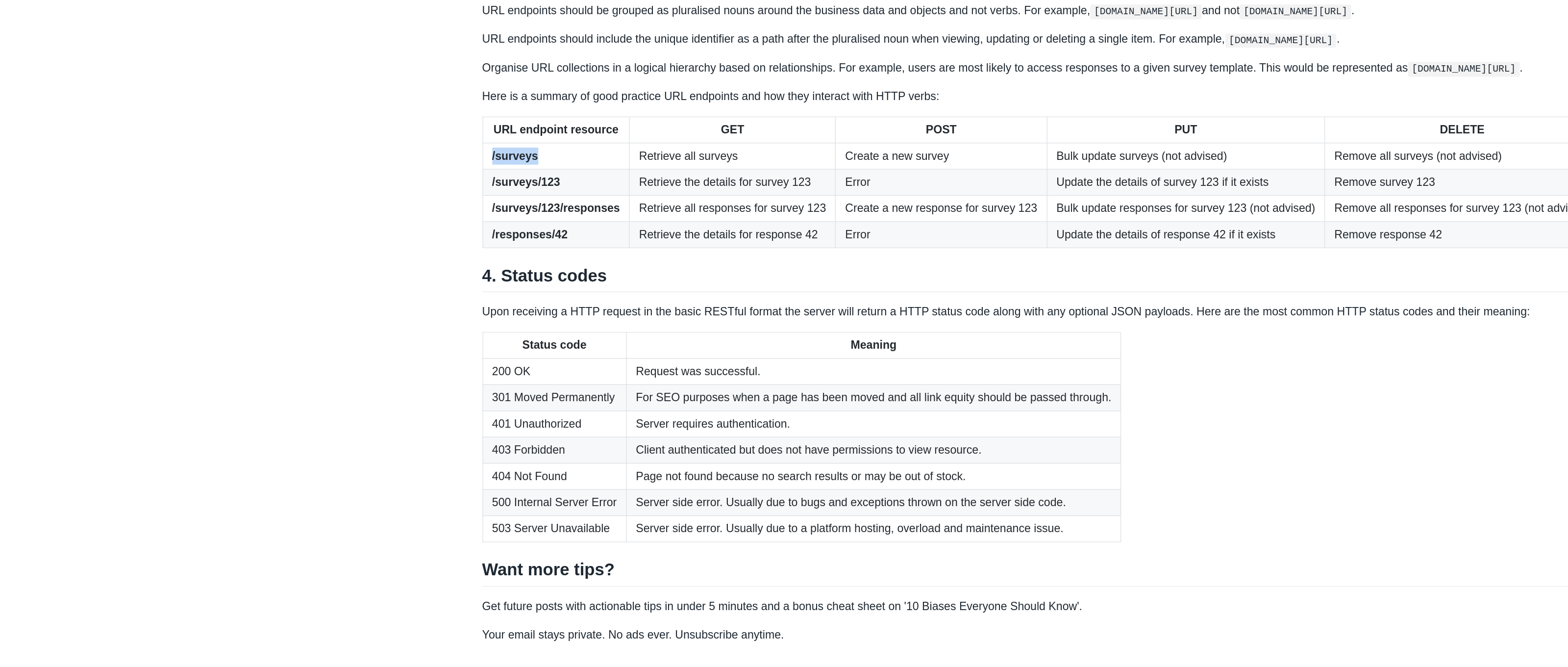
drag, startPoint x: 352, startPoint y: 254, endPoint x: 381, endPoint y: 254, distance: 29.0
click at [456, 304] on td "/surveys" at bounding box center [506, 313] width 102 height 18
click at [557, 286] on th "GET" at bounding box center [628, 295] width 143 height 18
drag, startPoint x: 446, startPoint y: 254, endPoint x: 535, endPoint y: 255, distance: 89.0
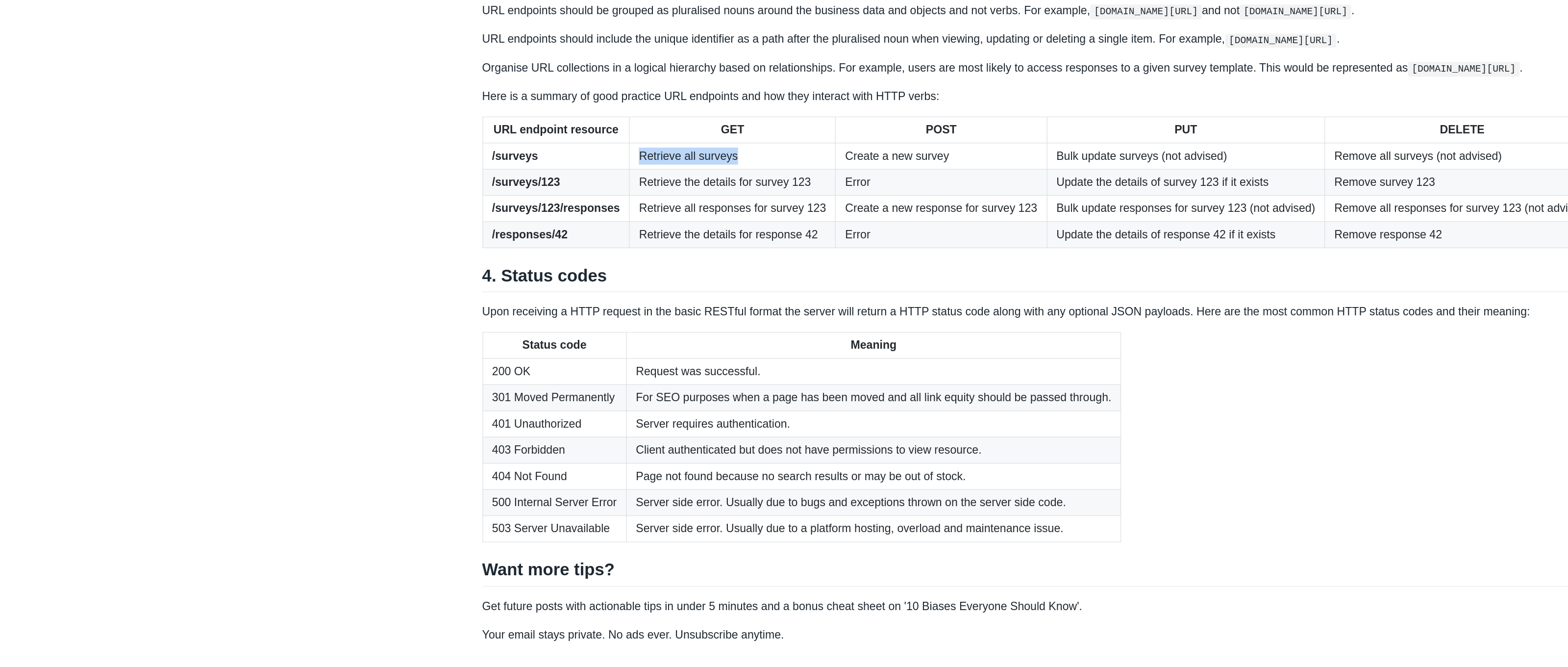
click at [557, 304] on td "Retrieve all surveys" at bounding box center [628, 313] width 143 height 18
click at [456, 304] on td "/surveys" at bounding box center [506, 313] width 102 height 18
drag, startPoint x: 375, startPoint y: 254, endPoint x: 502, endPoint y: 255, distance: 127.0
click at [456, 304] on td "/surveys" at bounding box center [506, 313] width 102 height 18
drag, startPoint x: 582, startPoint y: 255, endPoint x: 679, endPoint y: 254, distance: 97.0
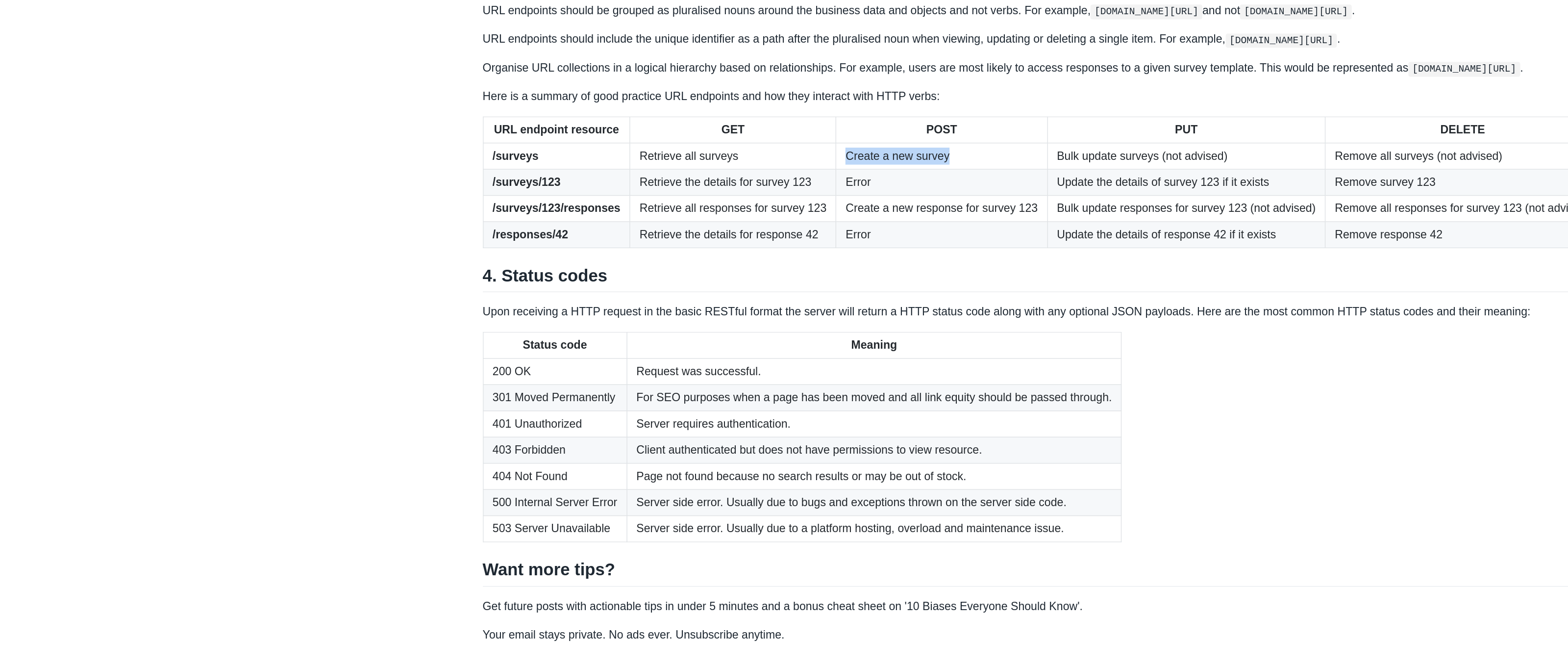
click at [700, 304] on td "Create a new survey" at bounding box center [772, 313] width 146 height 18
drag, startPoint x: 735, startPoint y: 253, endPoint x: 853, endPoint y: 254, distance: 118.0
click at [854, 304] on td "Bulk update surveys (not advised)" at bounding box center [942, 313] width 193 height 18
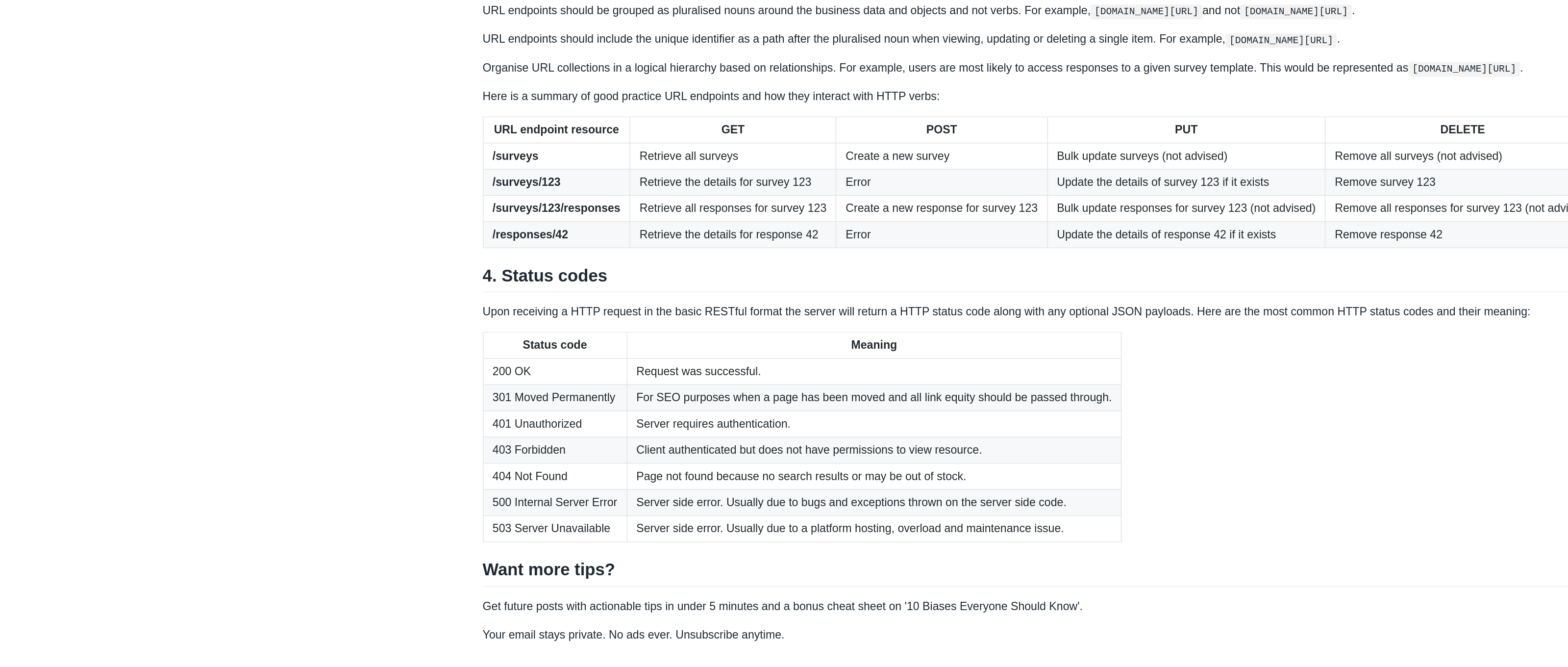
click at [700, 304] on td "Create a new survey" at bounding box center [772, 313] width 146 height 18
drag, startPoint x: 623, startPoint y: 255, endPoint x: 628, endPoint y: 254, distance: 5.1
click at [700, 304] on td "Create a new survey" at bounding box center [772, 313] width 146 height 18
click at [846, 304] on td "Bulk update surveys (not advised)" at bounding box center [942, 313] width 193 height 18
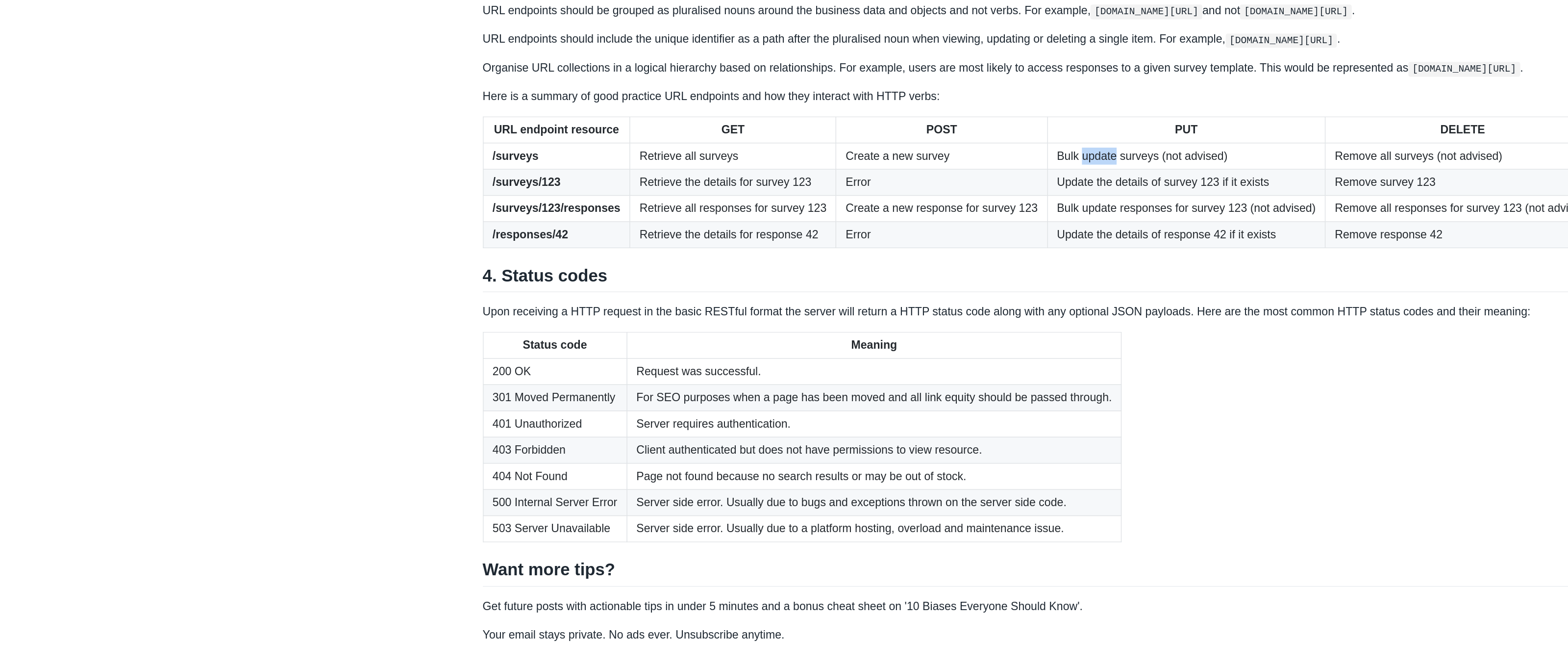
click at [846, 304] on td "Bulk update surveys (not advised)" at bounding box center [942, 313] width 193 height 18
drag, startPoint x: 764, startPoint y: 251, endPoint x: 772, endPoint y: 246, distance: 9.4
click at [846, 304] on td "Bulk update surveys (not advised)" at bounding box center [942, 313] width 193 height 18
click at [846, 286] on th "PUT" at bounding box center [942, 295] width 193 height 18
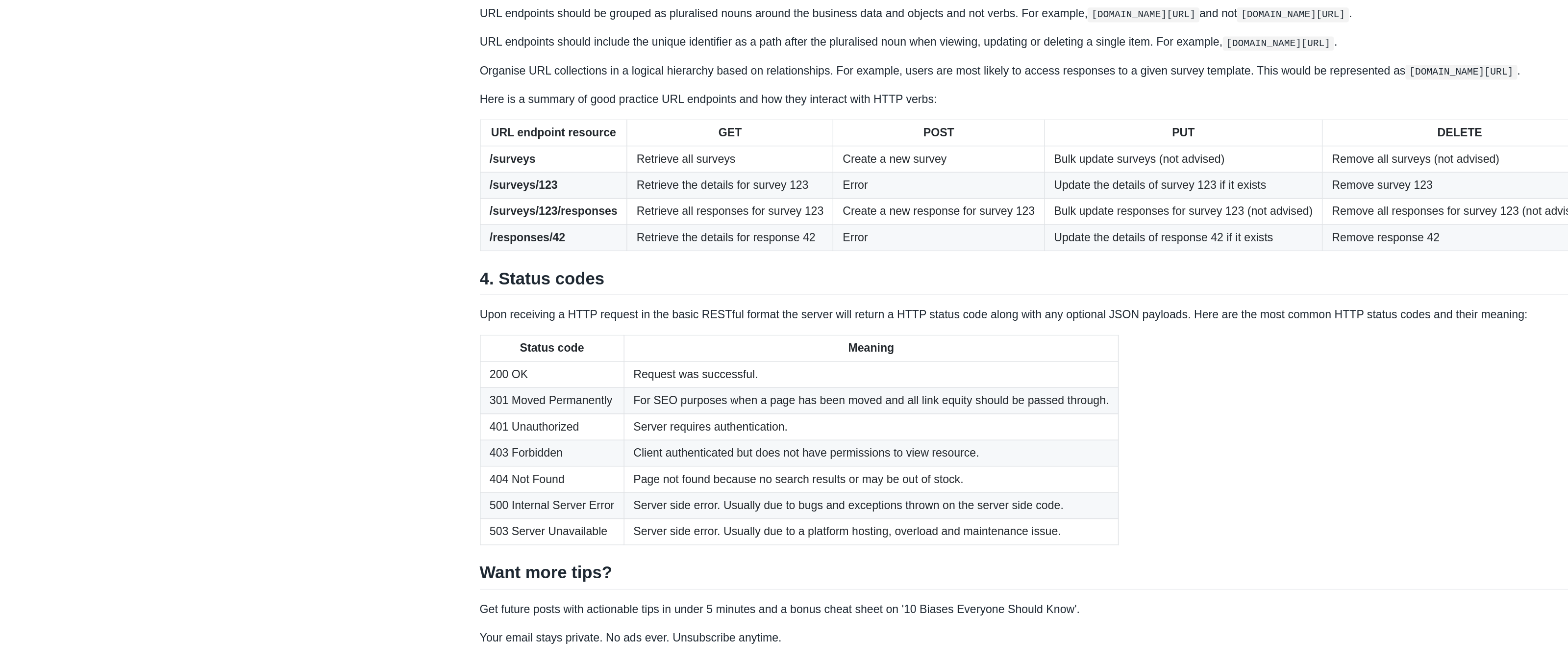
click at [1038, 304] on td "Remove all surveys (not advised)" at bounding box center [1133, 313] width 190 height 18
drag, startPoint x: 470, startPoint y: 255, endPoint x: 874, endPoint y: 246, distance: 404.1
click at [892, 304] on tr "/surveys Retrieve all surveys Create a new survey Bulk update surveys (not advi…" at bounding box center [843, 313] width 774 height 18
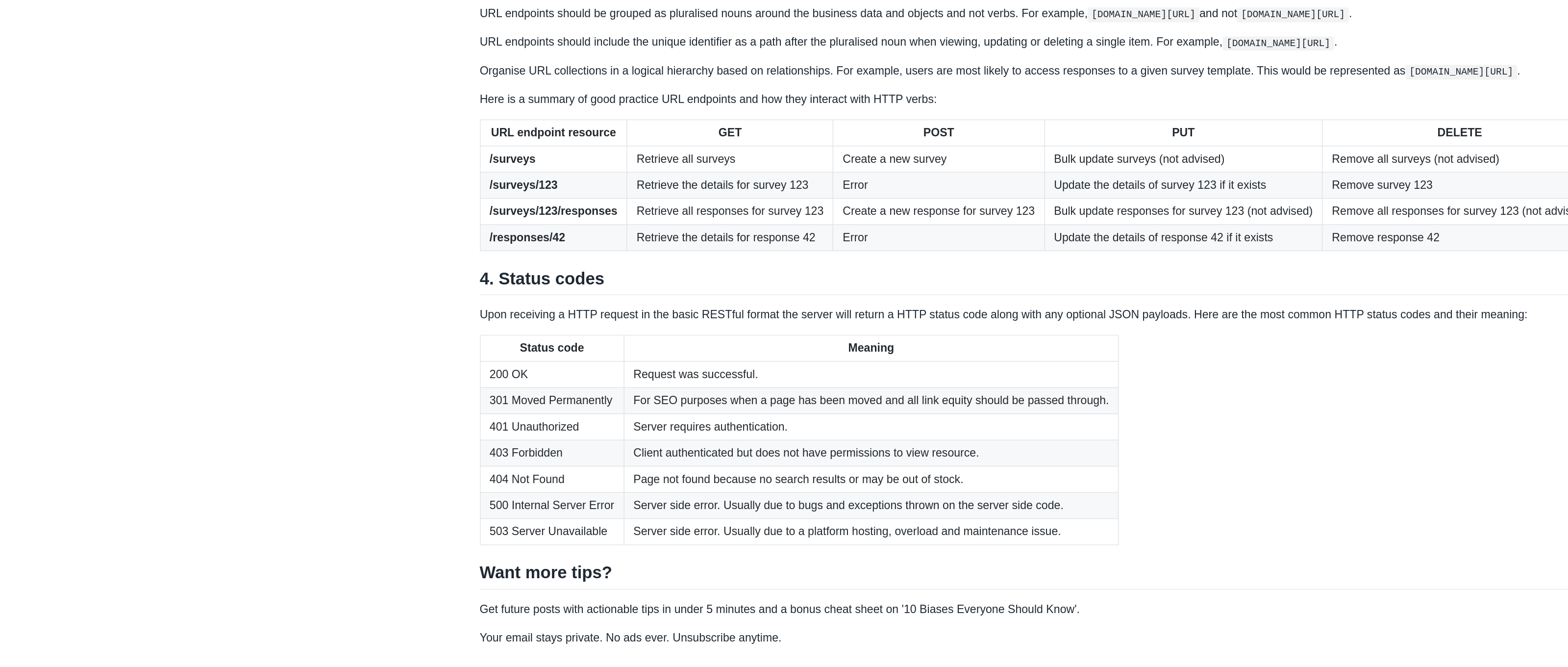
click at [557, 286] on th "GET" at bounding box center [628, 295] width 143 height 18
drag, startPoint x: 495, startPoint y: 236, endPoint x: 971, endPoint y: 237, distance: 476.0
click at [1020, 286] on tr "URL endpoint resource GET POST PUT DELETE" at bounding box center [843, 295] width 774 height 18
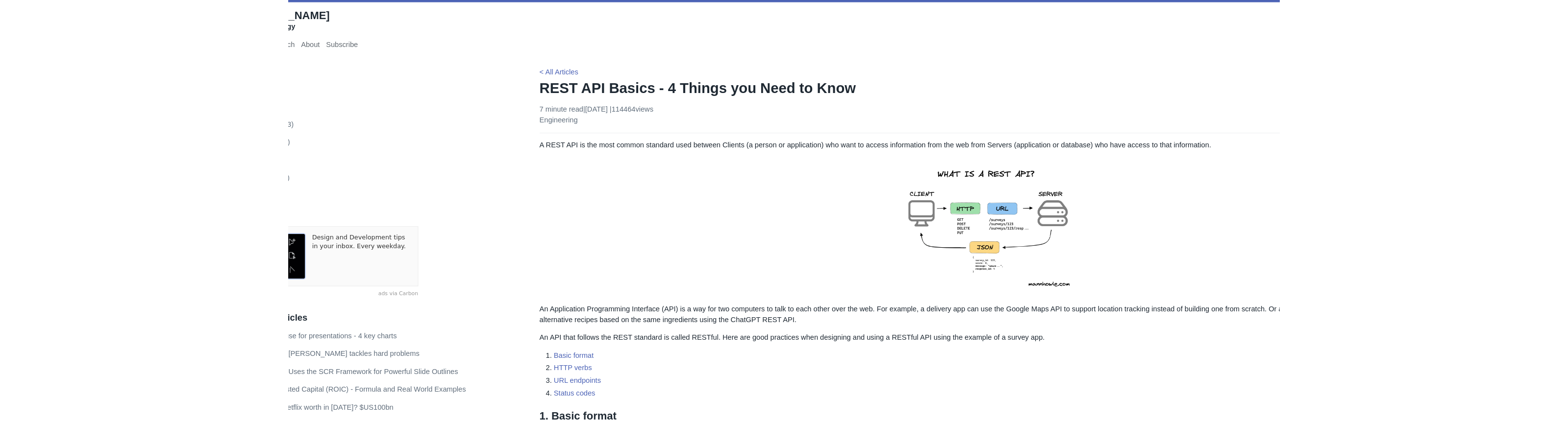
scroll to position [0, 0]
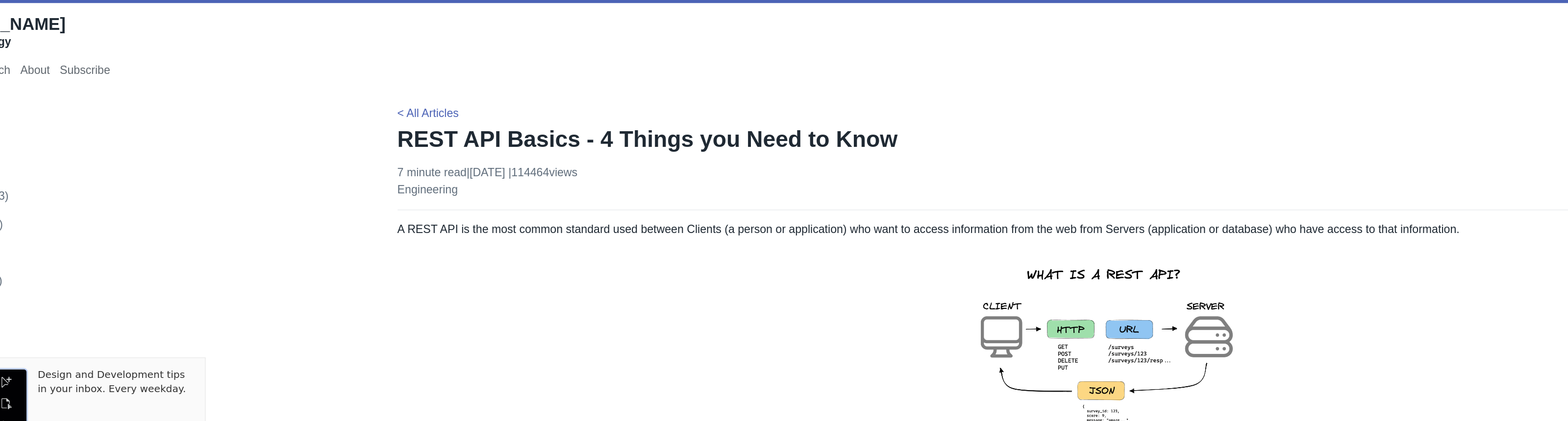
click at [158, 291] on div "Design and Development tips in your inbox. Every weekday. ads via [GEOGRAPHIC_D…" at bounding box center [280, 287] width 308 height 79
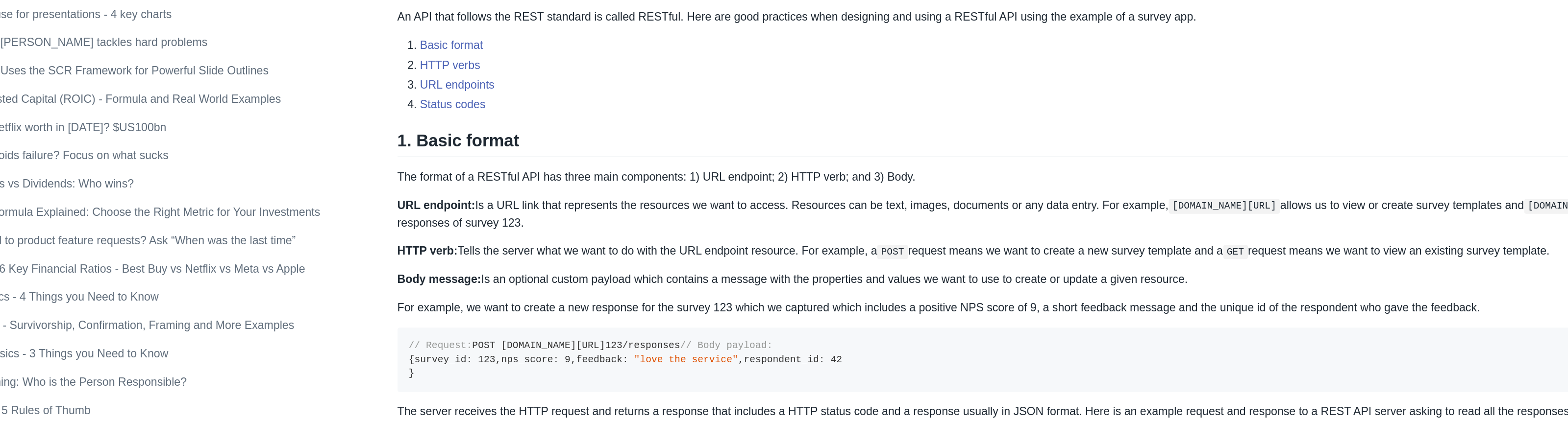
scroll to position [353, 0]
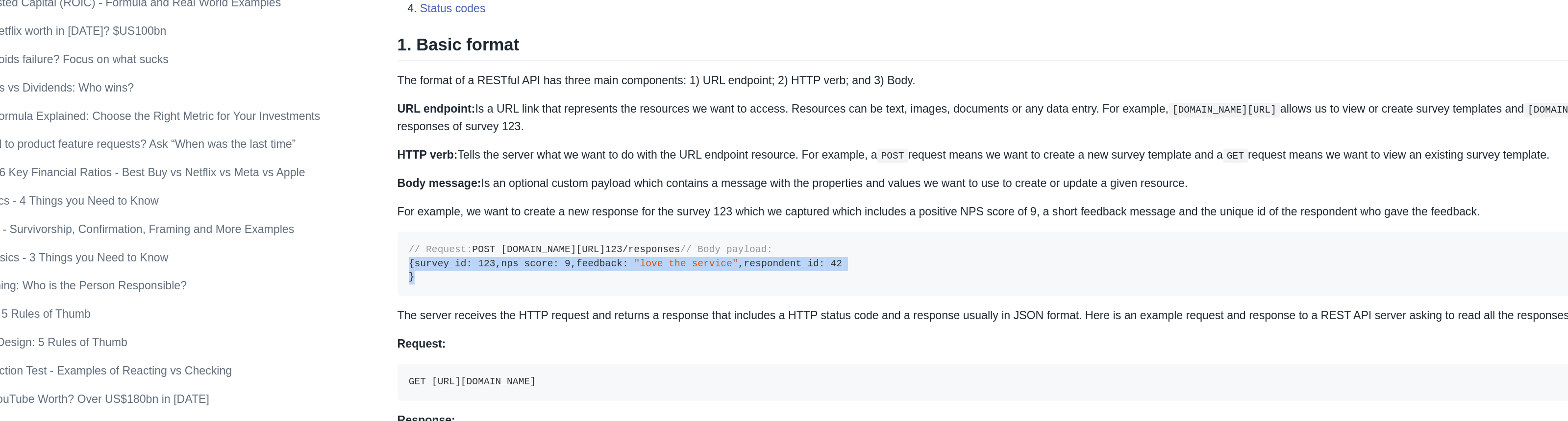
drag, startPoint x: 283, startPoint y: 207, endPoint x: 307, endPoint y: 249, distance: 48.4
click at [456, 255] on pre "// Request: POST [DOMAIN_NAME][URL] 123 /responses // Body payload: { survey_id…" at bounding box center [949, 253] width 987 height 44
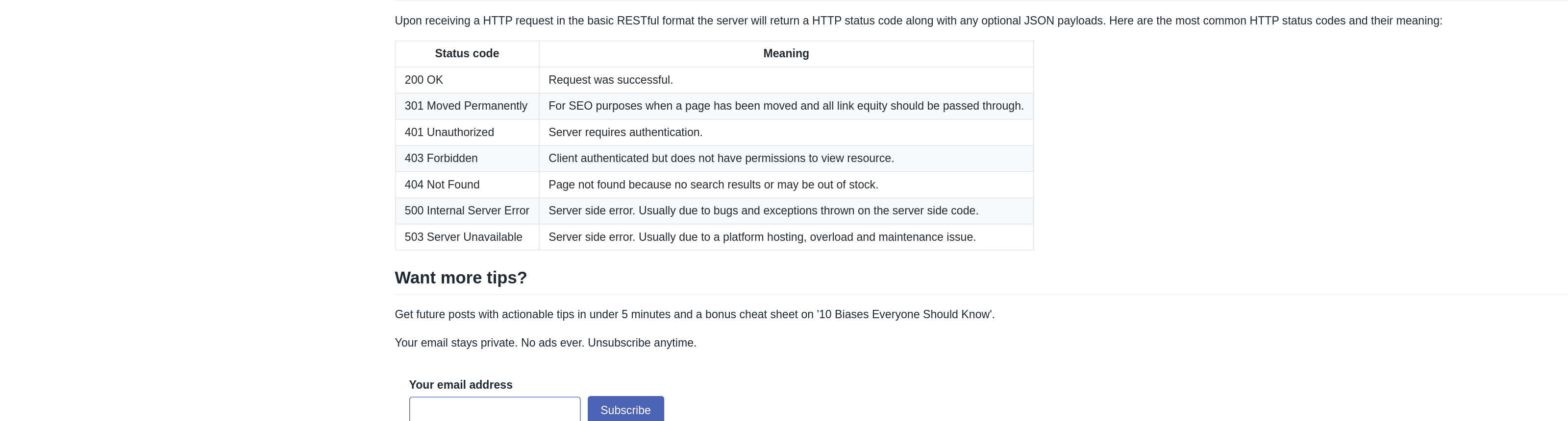
scroll to position [1165, 0]
drag, startPoint x: 286, startPoint y: 201, endPoint x: 396, endPoint y: 207, distance: 110.2
click at [456, 194] on tr "200 OK Request was successful." at bounding box center [676, 185] width 442 height 18
click at [456, 194] on td "200 OK" at bounding box center [506, 185] width 100 height 18
drag, startPoint x: 300, startPoint y: 197, endPoint x: 381, endPoint y: 203, distance: 81.2
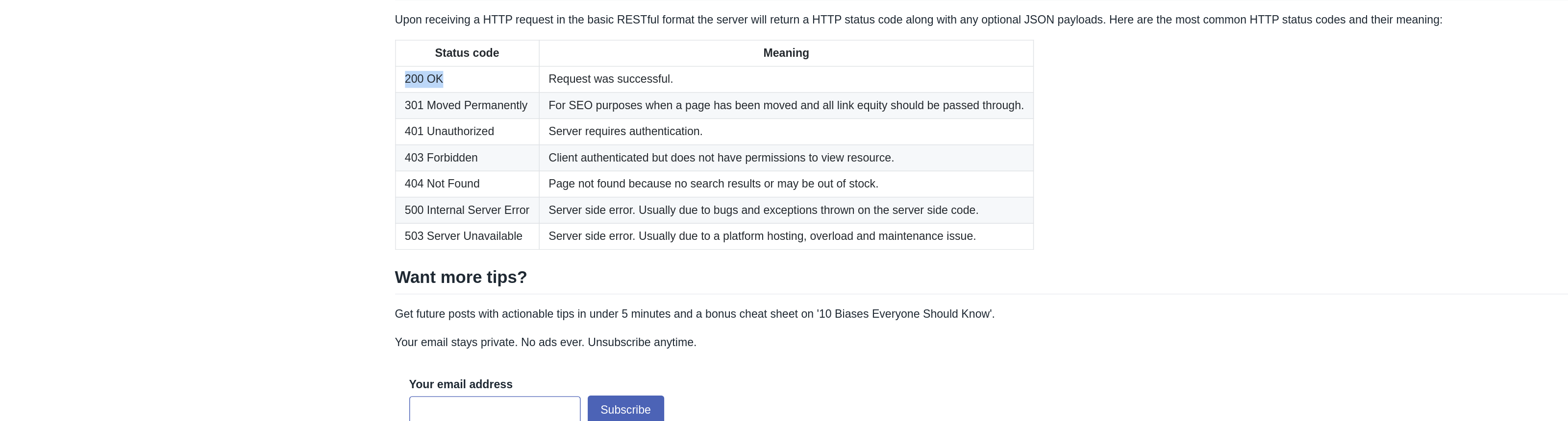
click at [456, 194] on td "200 OK" at bounding box center [506, 185] width 100 height 18
drag, startPoint x: 374, startPoint y: 203, endPoint x: 492, endPoint y: 200, distance: 118.0
click at [555, 194] on td "Request was successful." at bounding box center [725, 185] width 342 height 18
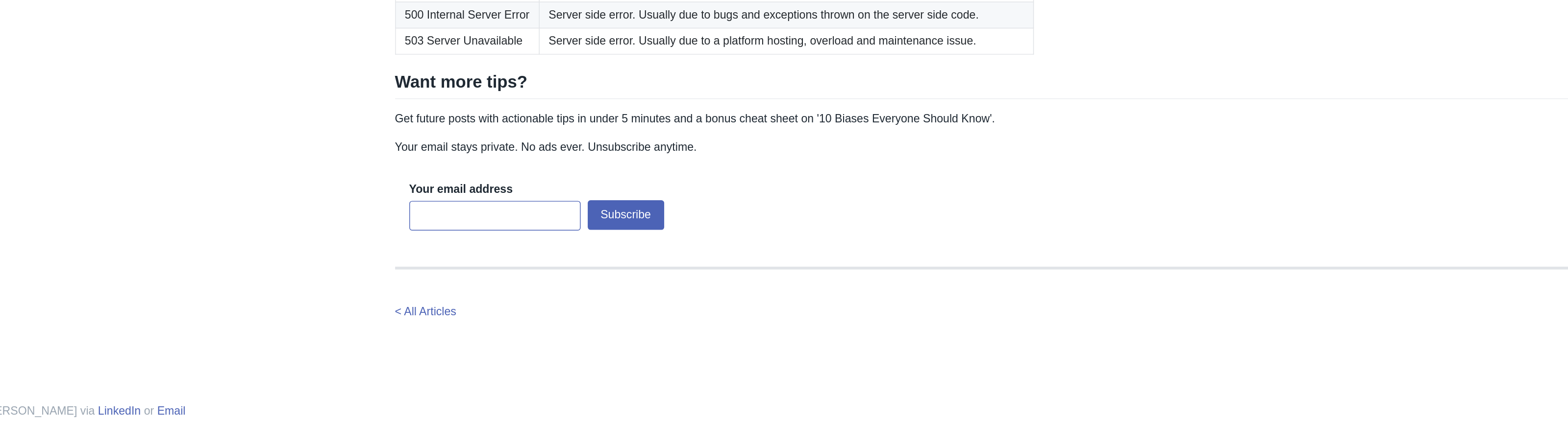
scroll to position [1303, 0]
drag, startPoint x: 288, startPoint y: 61, endPoint x: 491, endPoint y: 65, distance: 203.0
click at [491, 56] on tr "200 OK Request was successful." at bounding box center [676, 47] width 442 height 18
